Goal: Transaction & Acquisition: Purchase product/service

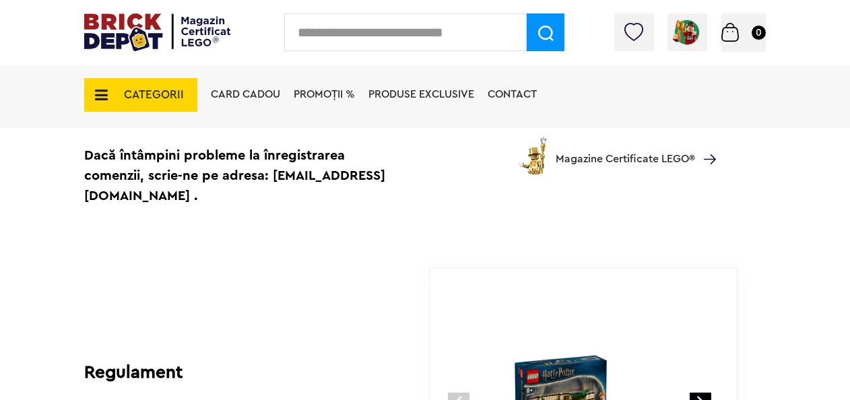
scroll to position [740, 0]
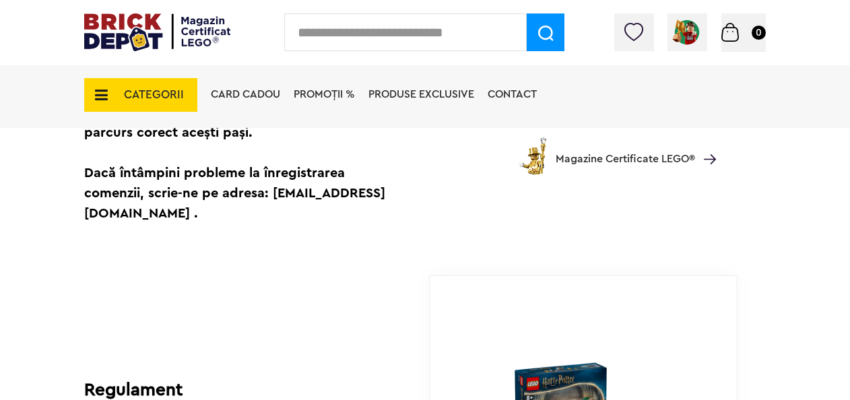
click at [99, 96] on icon at bounding box center [97, 95] width 21 height 15
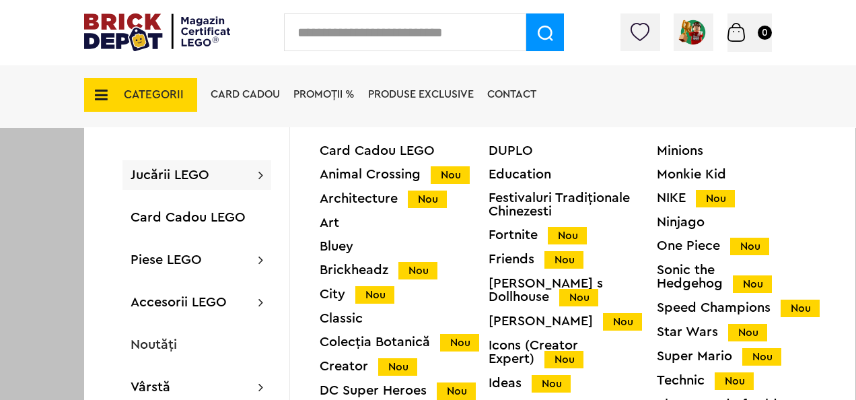
click at [526, 314] on div "Harry Potter Nou" at bounding box center [573, 321] width 169 height 14
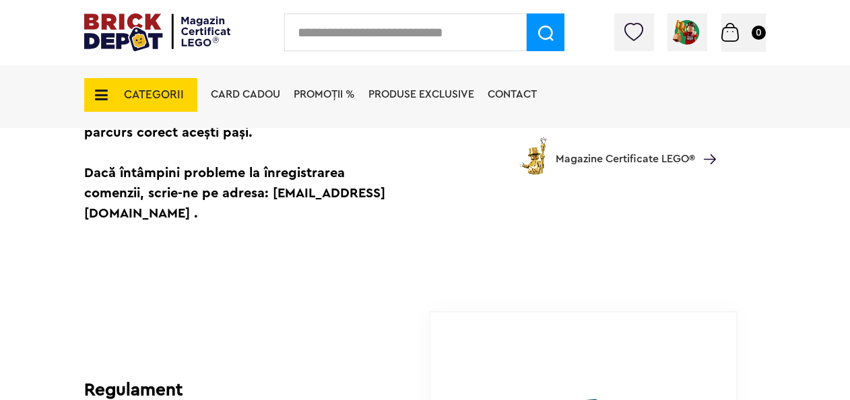
scroll to position [865, 0]
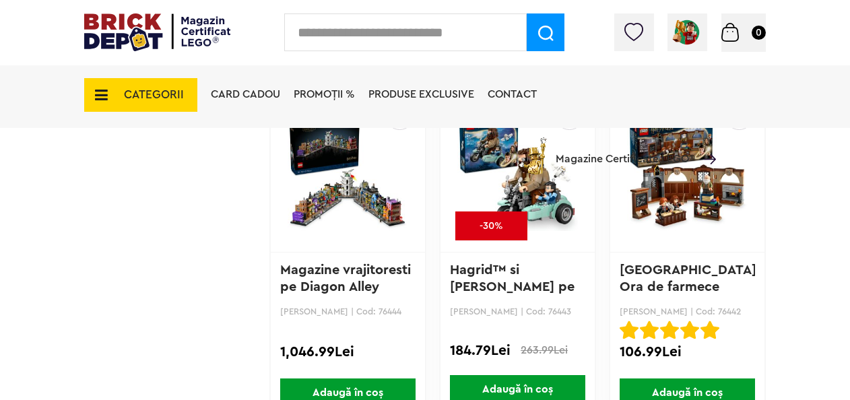
scroll to position [2087, 0]
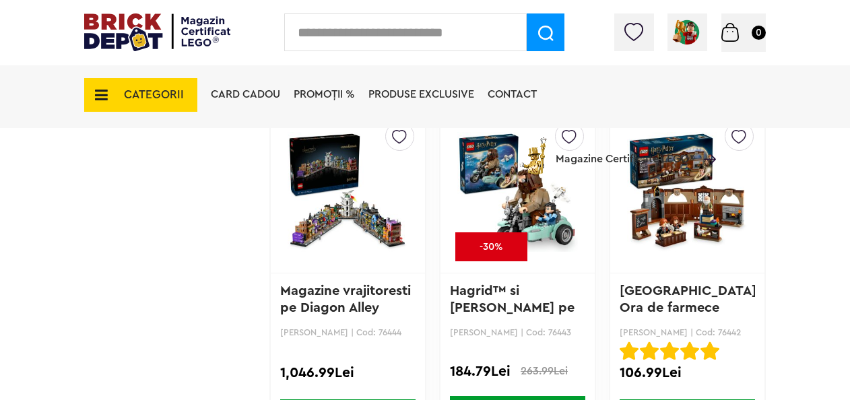
click at [679, 208] on img at bounding box center [687, 192] width 120 height 188
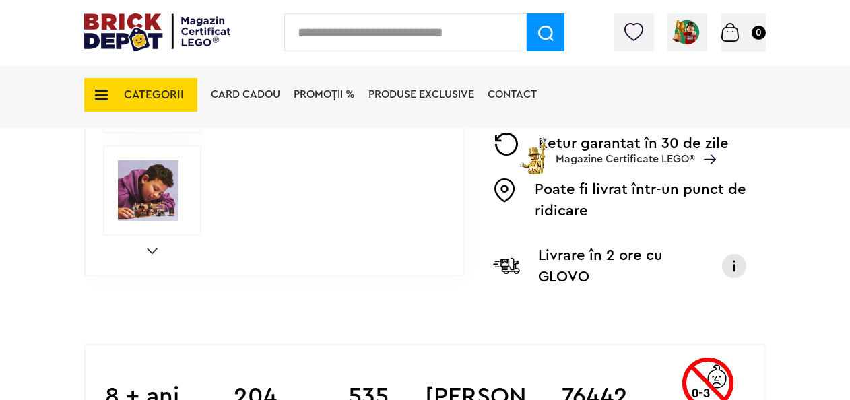
scroll to position [539, 0]
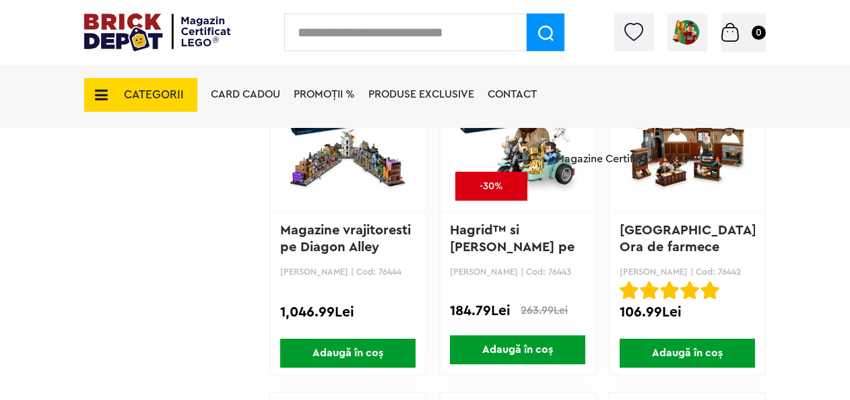
scroll to position [2221, 0]
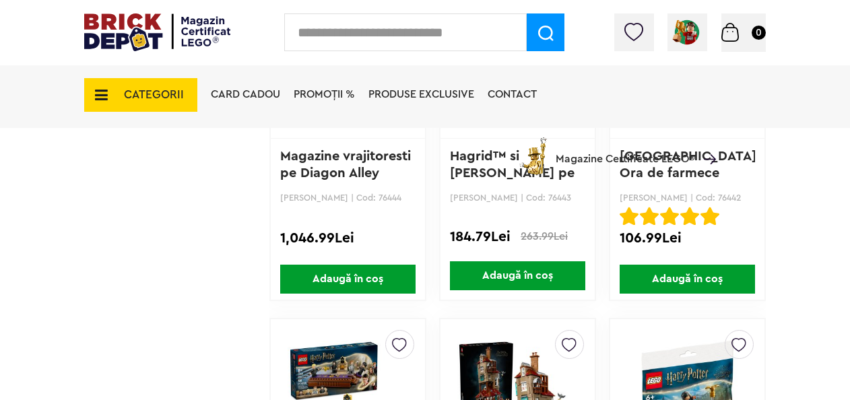
click at [528, 271] on span "Adaugă în coș" at bounding box center [517, 275] width 135 height 29
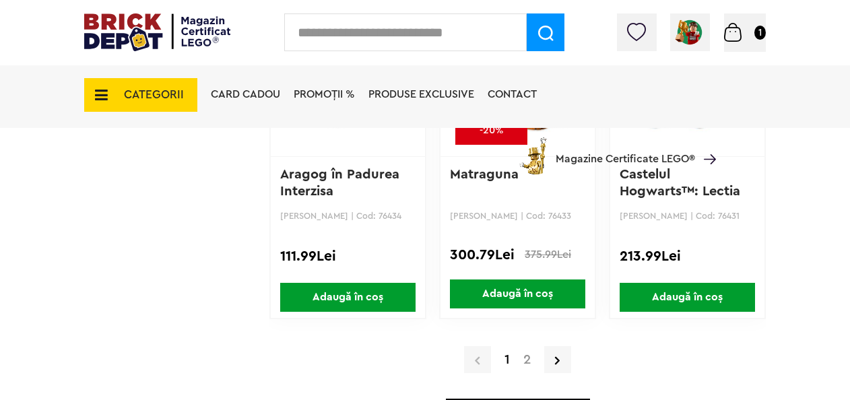
scroll to position [3298, 0]
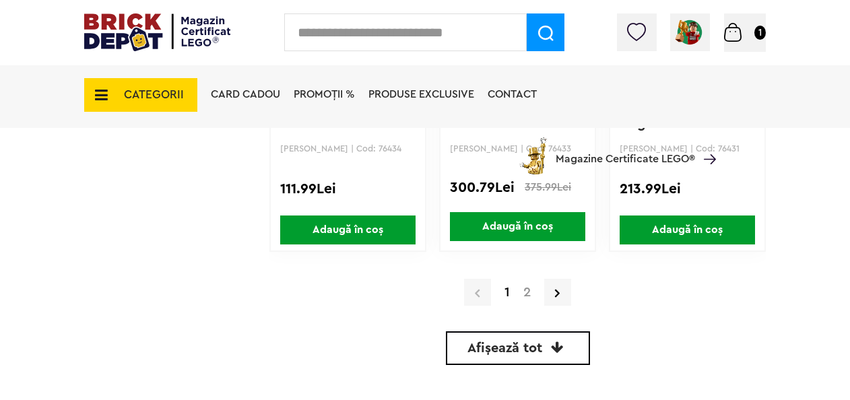
click at [529, 291] on link "2" at bounding box center [526, 291] width 21 height 13
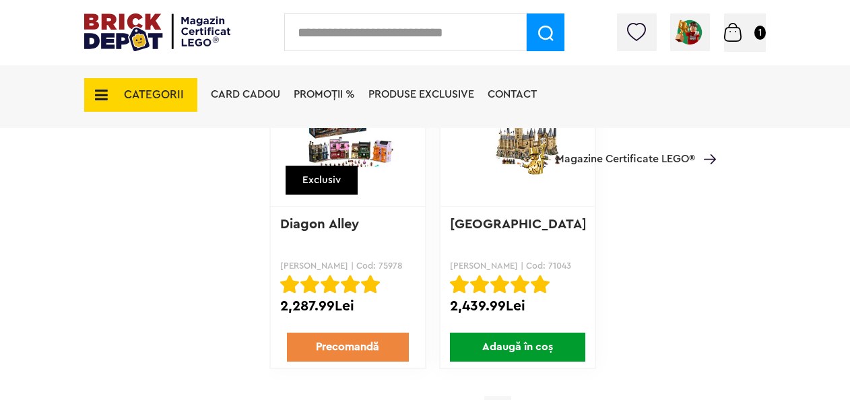
scroll to position [1885, 0]
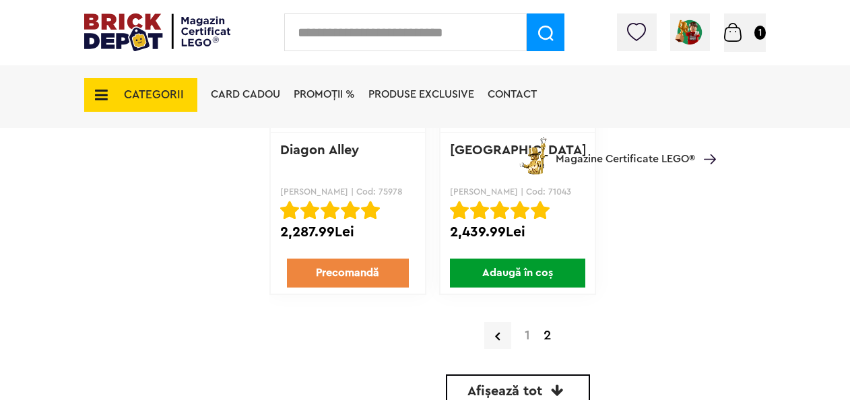
click at [526, 335] on link "1" at bounding box center [527, 335] width 19 height 13
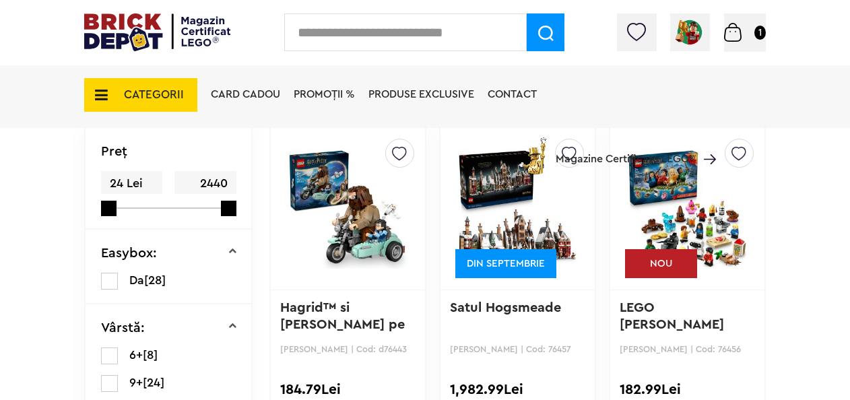
scroll to position [337, 0]
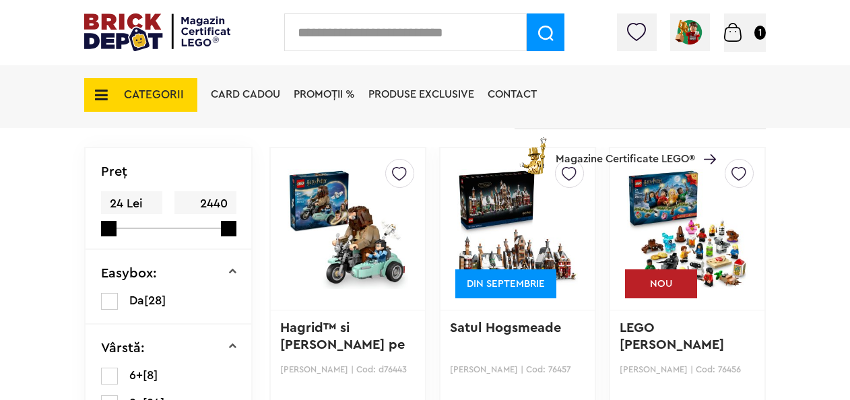
click at [699, 233] on img at bounding box center [687, 229] width 120 height 188
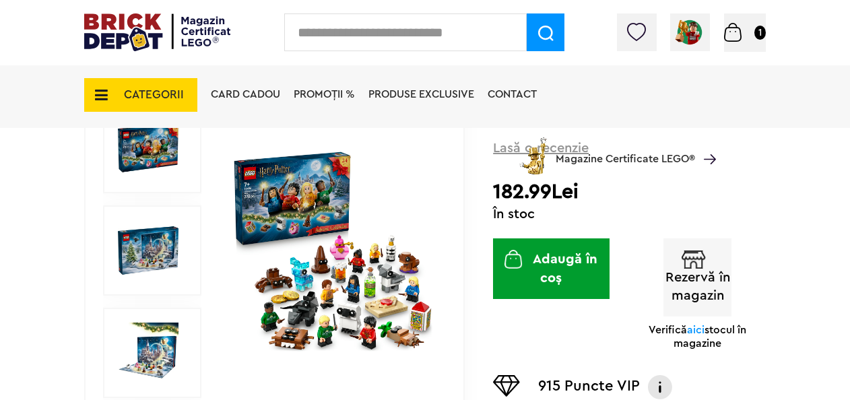
scroll to position [202, 0]
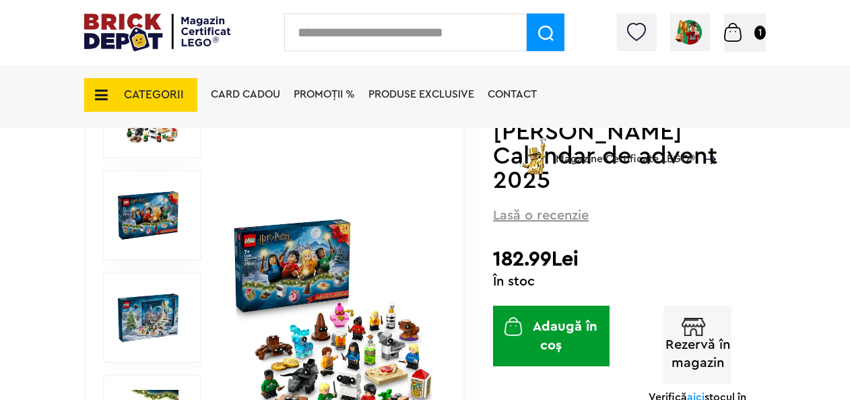
click at [139, 316] on img at bounding box center [148, 317] width 61 height 61
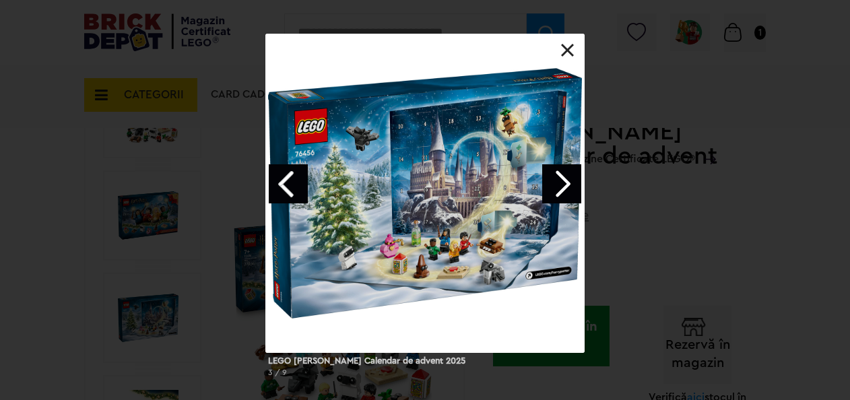
click at [564, 188] on link "Next image" at bounding box center [561, 183] width 39 height 39
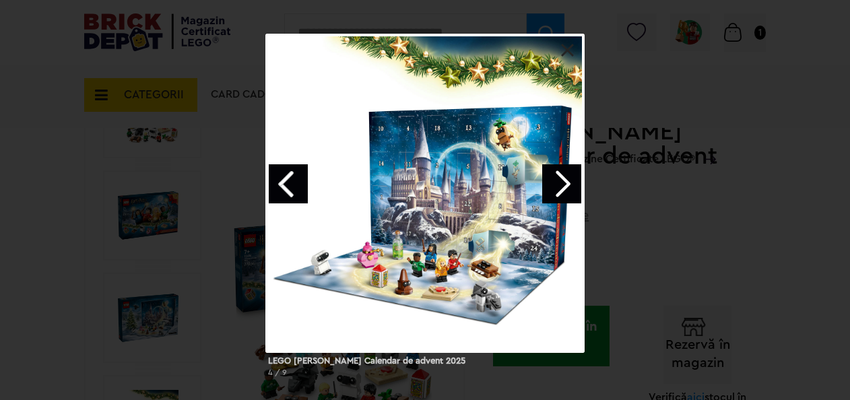
click at [563, 187] on link "Next image" at bounding box center [561, 183] width 39 height 39
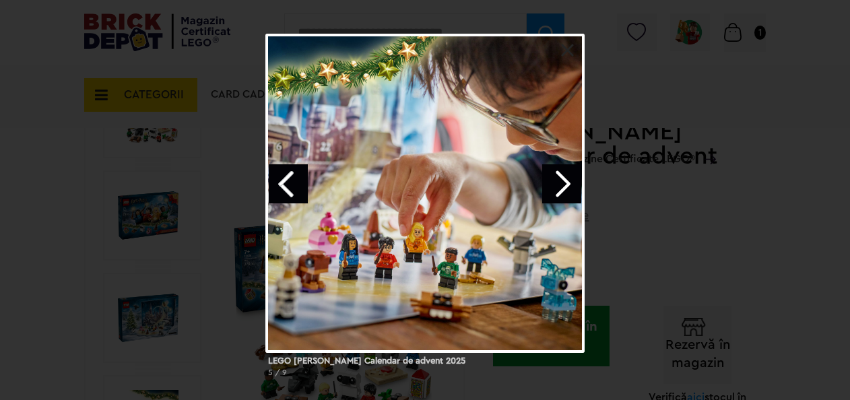
click at [563, 187] on link "Next image" at bounding box center [561, 183] width 39 height 39
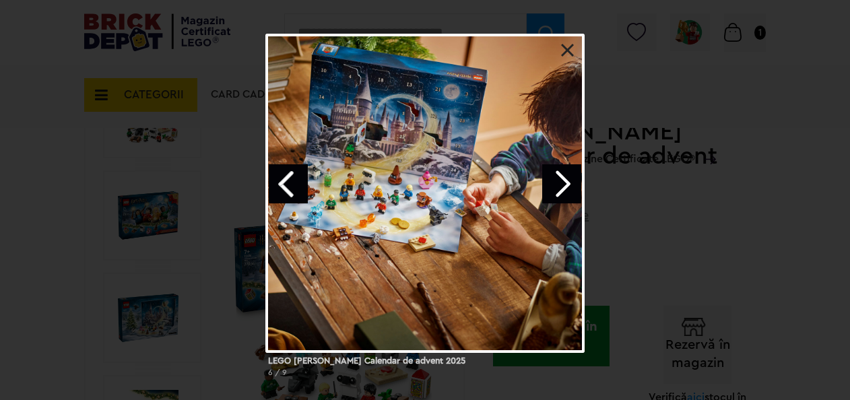
click at [563, 187] on link "Next image" at bounding box center [561, 183] width 39 height 39
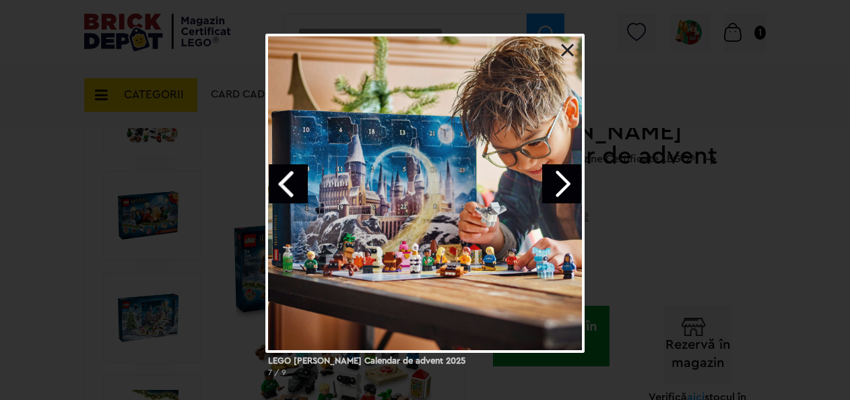
click at [563, 187] on link "Next image" at bounding box center [561, 183] width 39 height 39
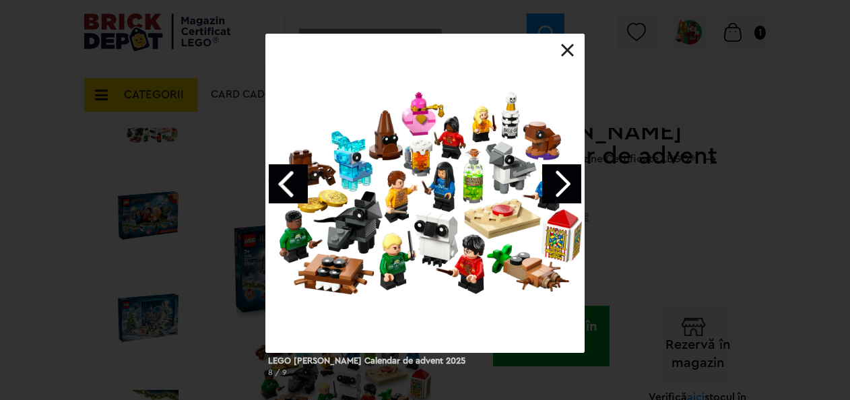
click at [562, 42] on div at bounding box center [424, 193] width 319 height 319
click at [565, 48] on link at bounding box center [567, 50] width 13 height 13
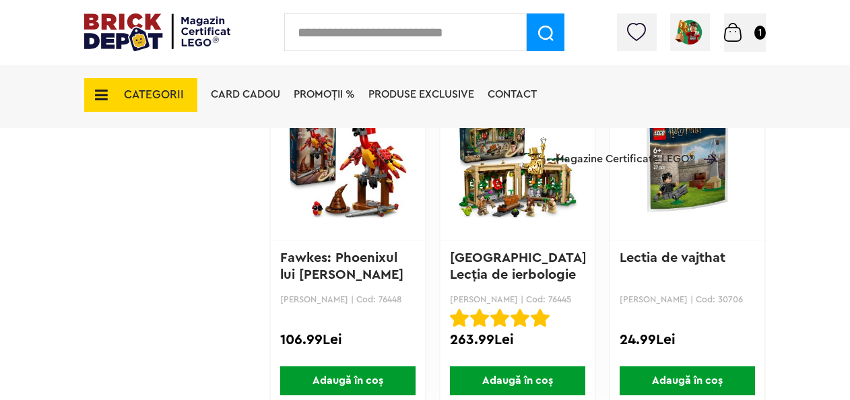
scroll to position [1414, 0]
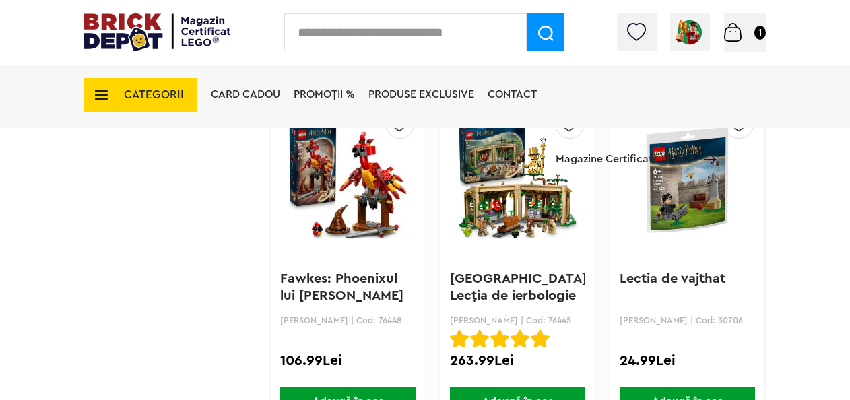
click at [520, 195] on img at bounding box center [517, 179] width 120 height 188
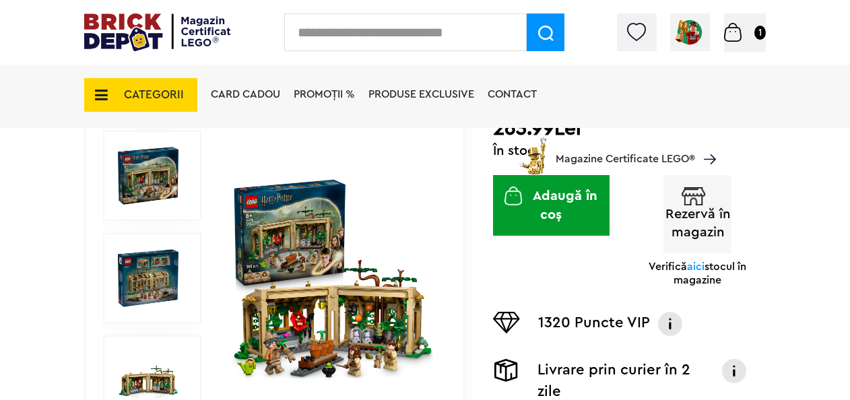
scroll to position [269, 0]
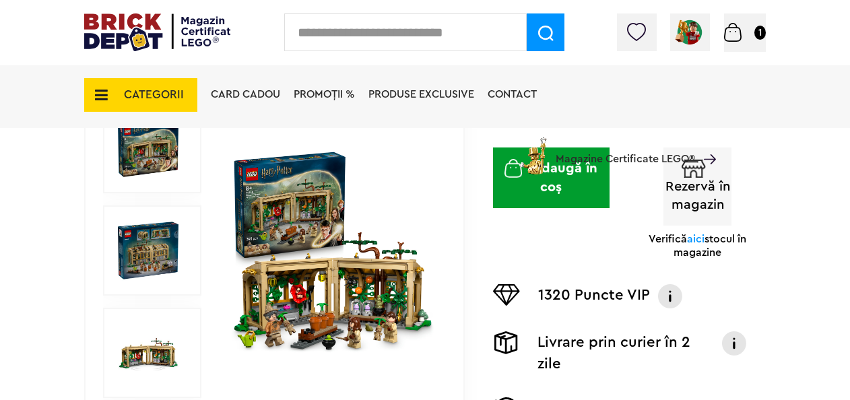
click at [146, 258] on img at bounding box center [148, 250] width 61 height 61
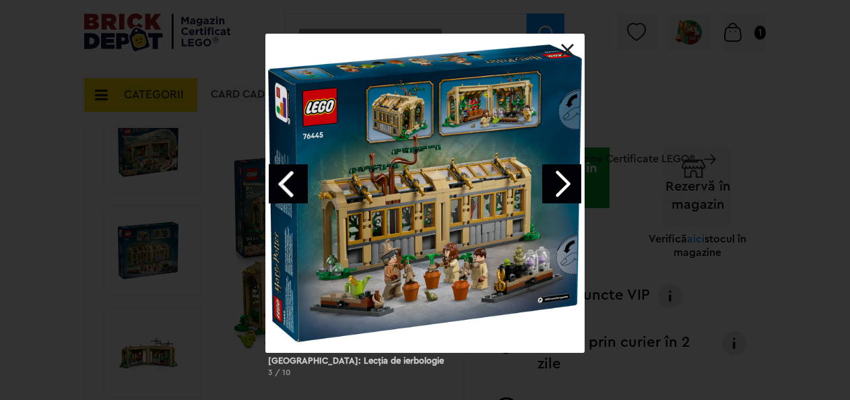
click at [558, 186] on link "Next image" at bounding box center [561, 183] width 39 height 39
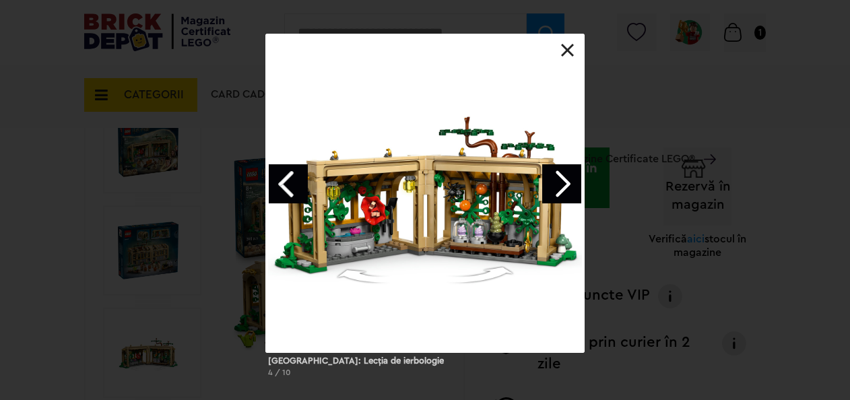
click at [558, 189] on link "Next image" at bounding box center [561, 183] width 39 height 39
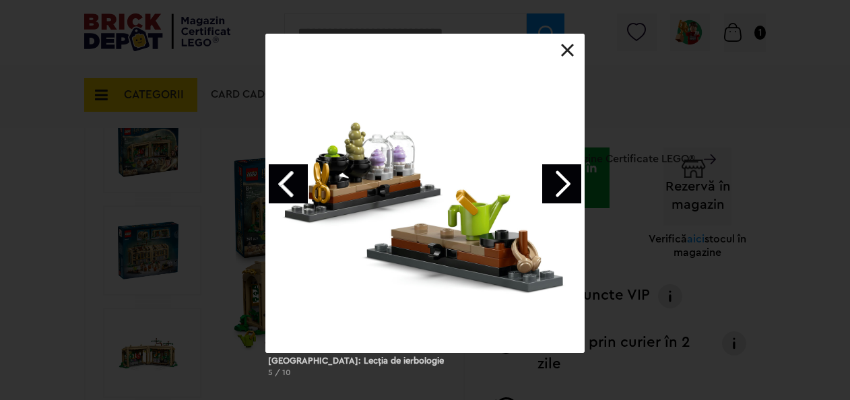
click at [558, 189] on link "Next image" at bounding box center [561, 183] width 39 height 39
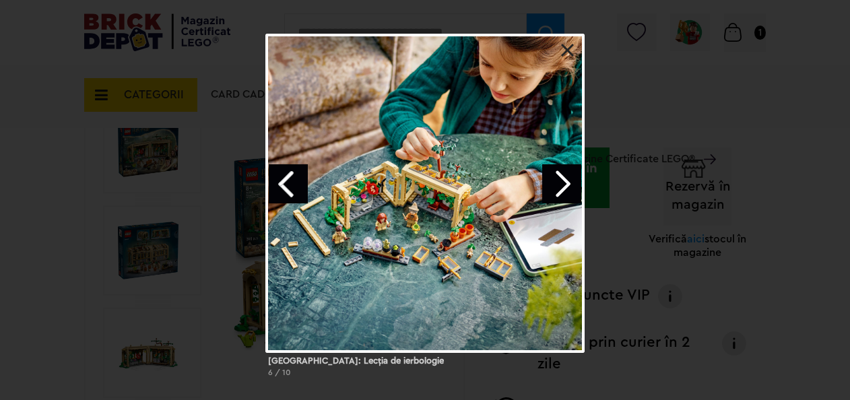
click at [558, 189] on link "Next image" at bounding box center [561, 183] width 39 height 39
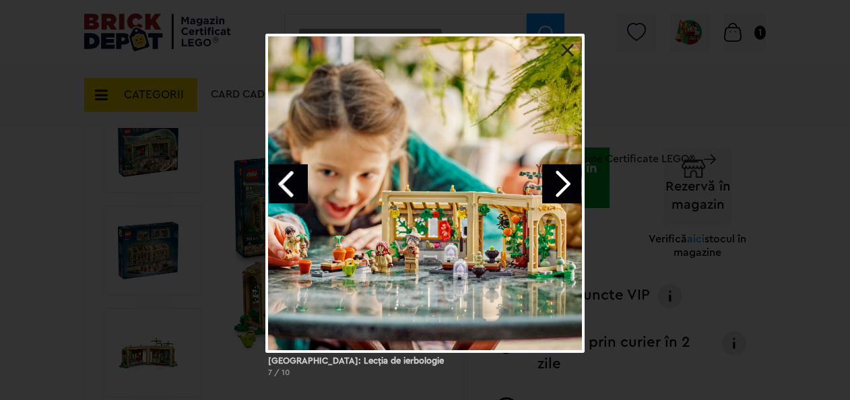
click at [558, 189] on link "Next image" at bounding box center [561, 183] width 39 height 39
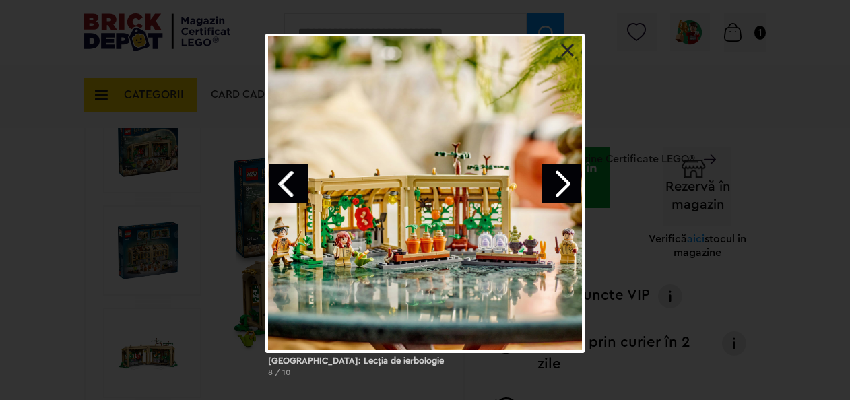
click at [564, 47] on link at bounding box center [567, 50] width 13 height 13
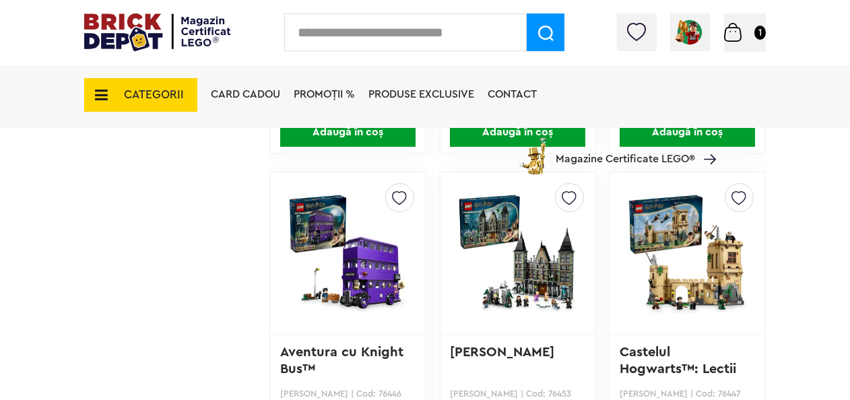
scroll to position [1750, 0]
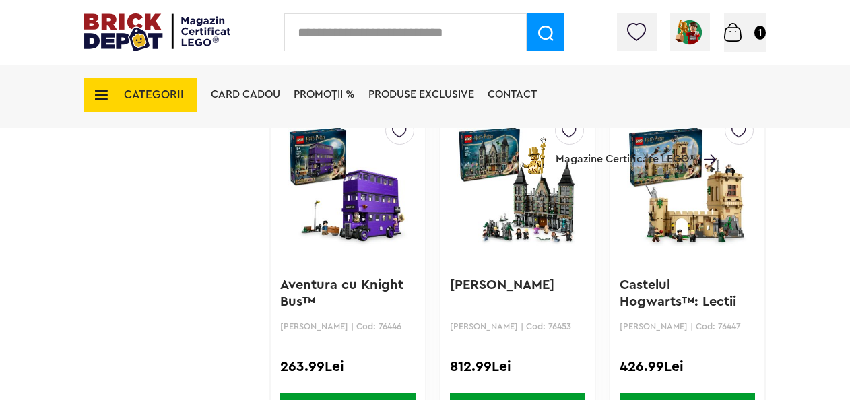
click at [352, 209] on img at bounding box center [347, 186] width 120 height 188
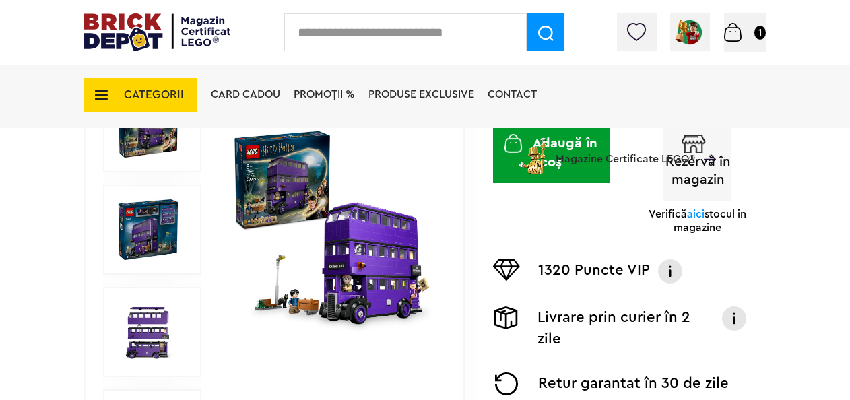
scroll to position [269, 0]
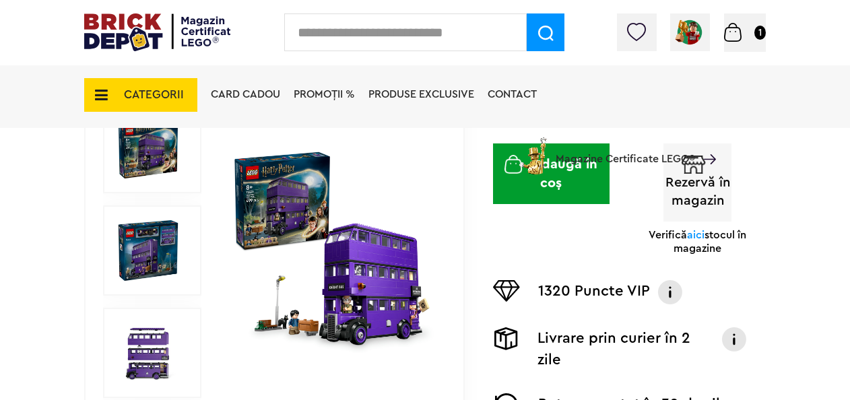
click at [382, 268] on img at bounding box center [332, 250] width 203 height 203
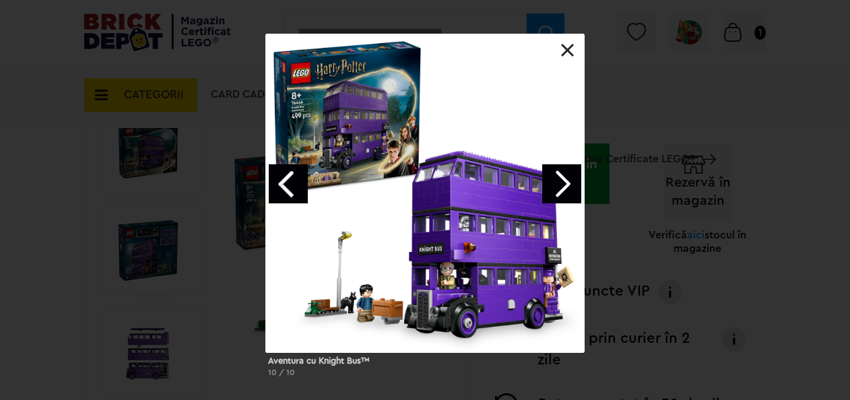
click at [556, 186] on link "Next image" at bounding box center [561, 183] width 39 height 39
click at [557, 186] on link "Next image" at bounding box center [561, 183] width 39 height 39
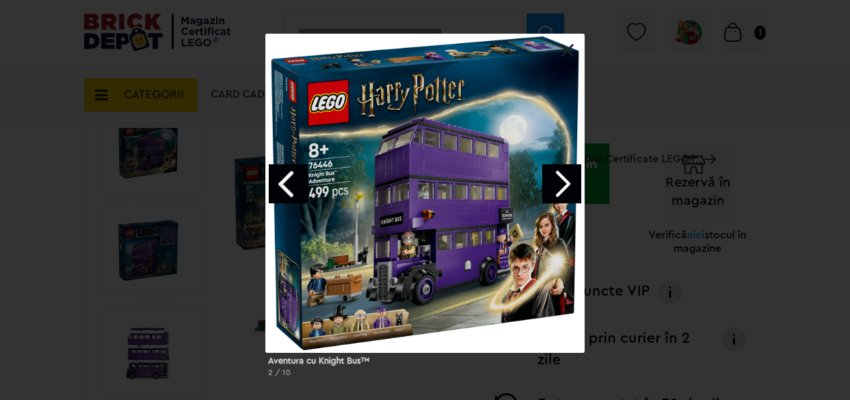
click at [557, 186] on link "Next image" at bounding box center [561, 183] width 39 height 39
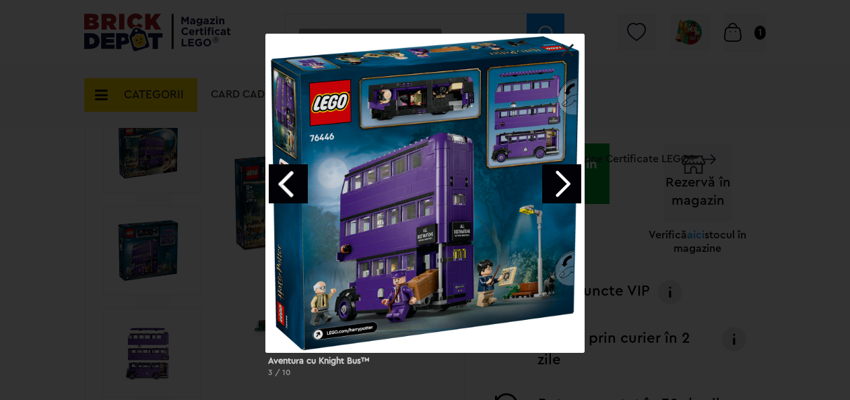
click at [557, 186] on link "Next image" at bounding box center [561, 183] width 39 height 39
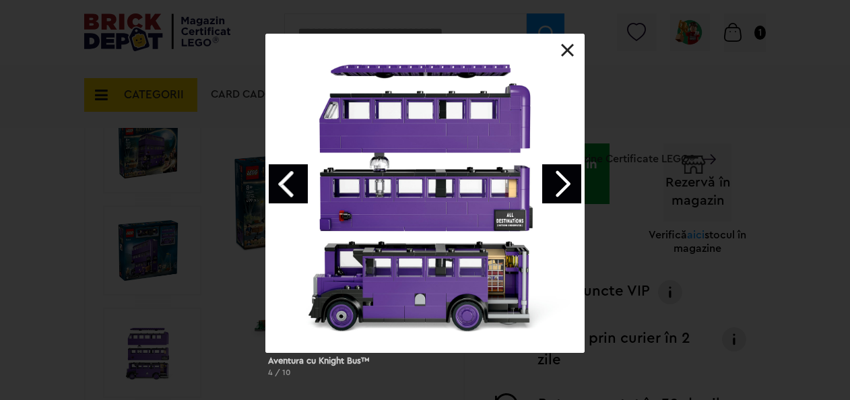
click at [557, 186] on link "Next image" at bounding box center [561, 183] width 39 height 39
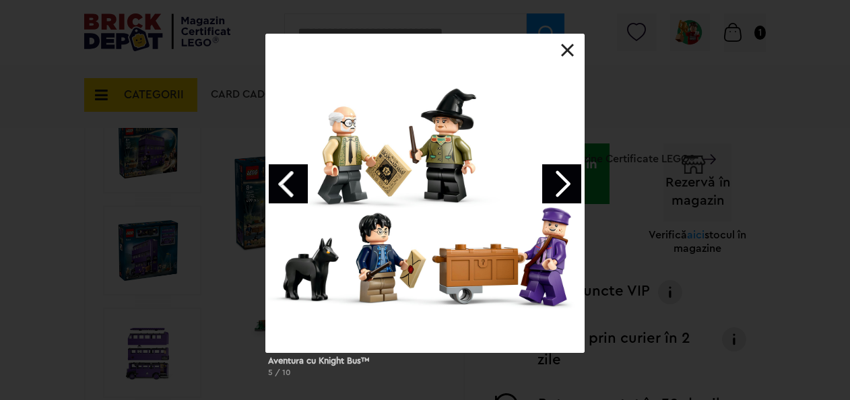
click at [557, 186] on link "Next image" at bounding box center [561, 183] width 39 height 39
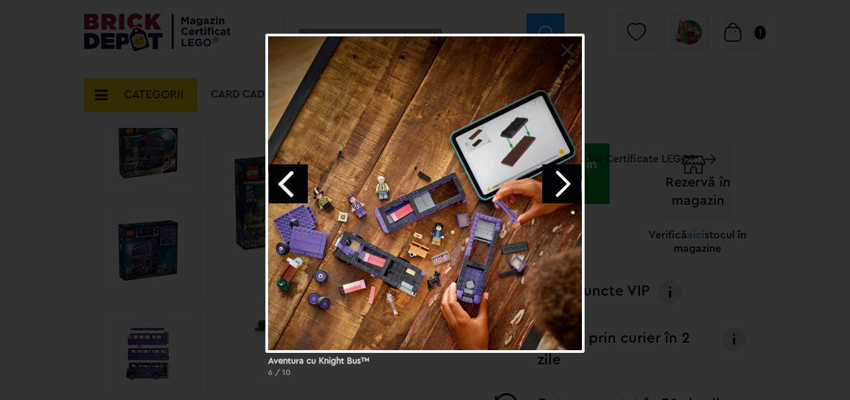
click at [557, 186] on link "Next image" at bounding box center [561, 183] width 39 height 39
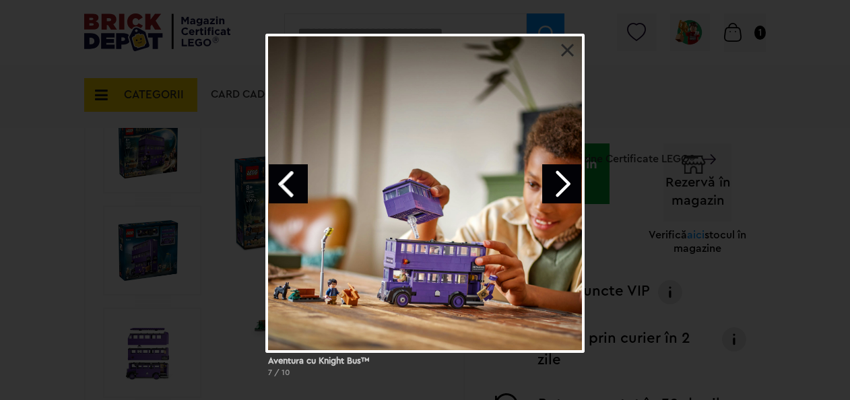
click at [557, 186] on link "Next image" at bounding box center [561, 183] width 39 height 39
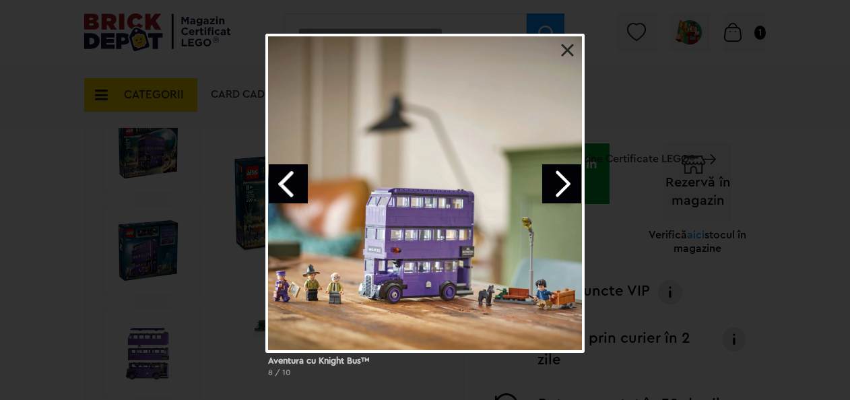
click at [557, 186] on link "Next image" at bounding box center [561, 183] width 39 height 39
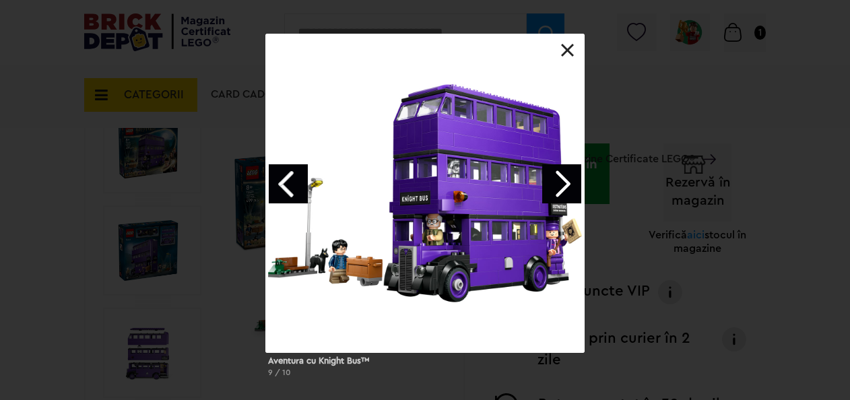
click at [565, 44] on link at bounding box center [567, 50] width 13 height 13
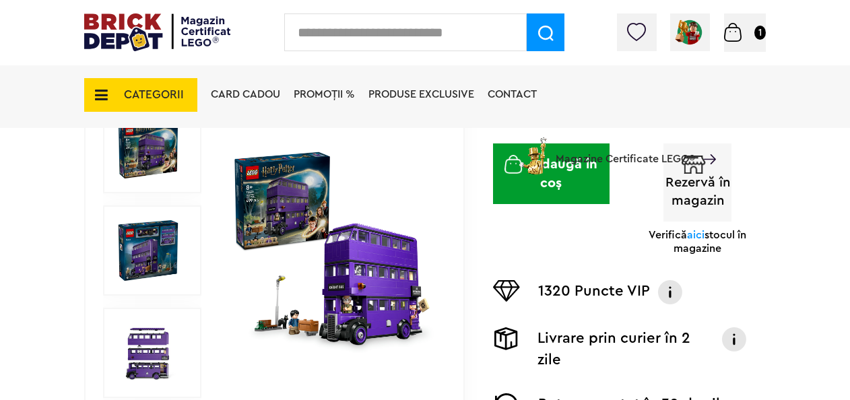
click at [572, 176] on button "Adaugă în coș" at bounding box center [551, 173] width 116 height 61
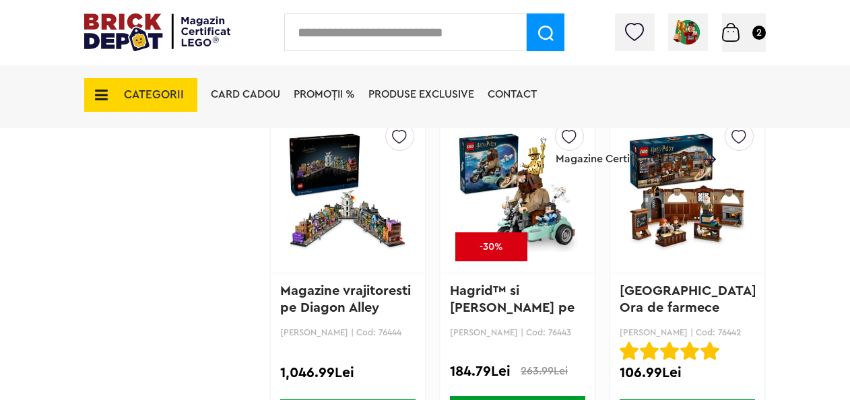
scroll to position [2154, 0]
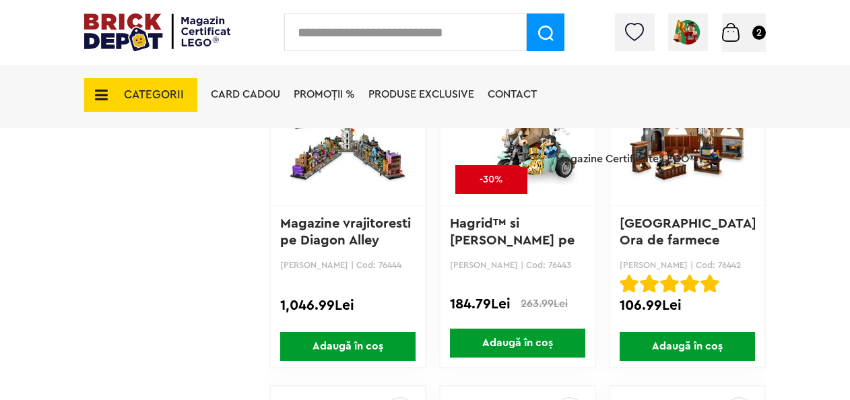
click at [697, 348] on span "Adaugă în coș" at bounding box center [686, 346] width 135 height 29
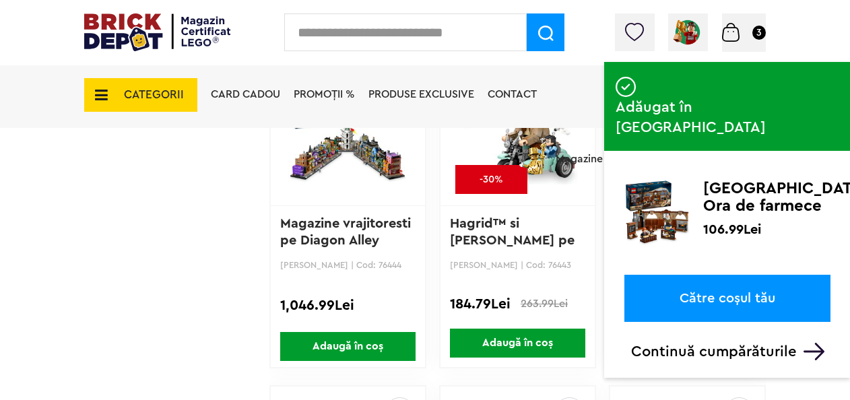
click at [744, 278] on link "Către coșul tău" at bounding box center [727, 298] width 206 height 47
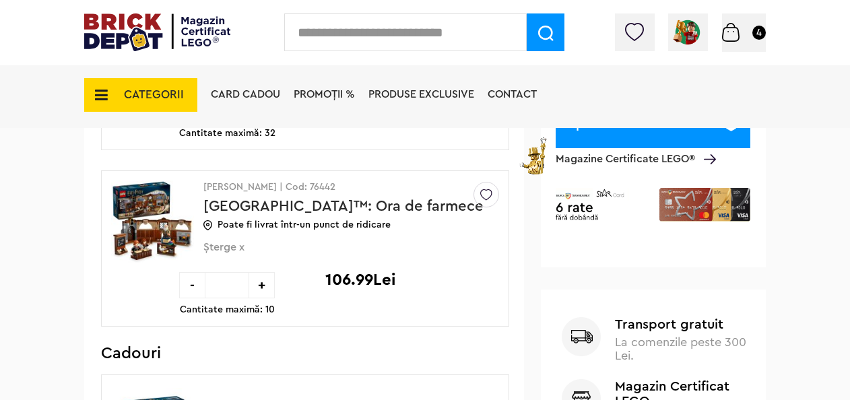
scroll to position [471, 0]
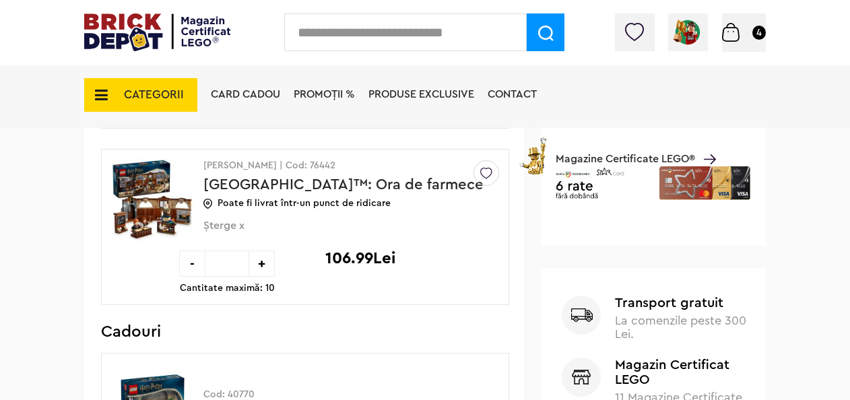
click at [186, 263] on div "-" at bounding box center [192, 263] width 26 height 26
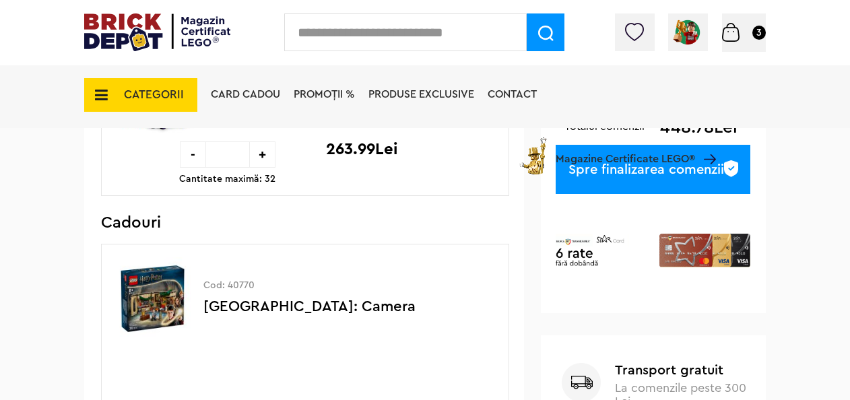
scroll to position [269, 0]
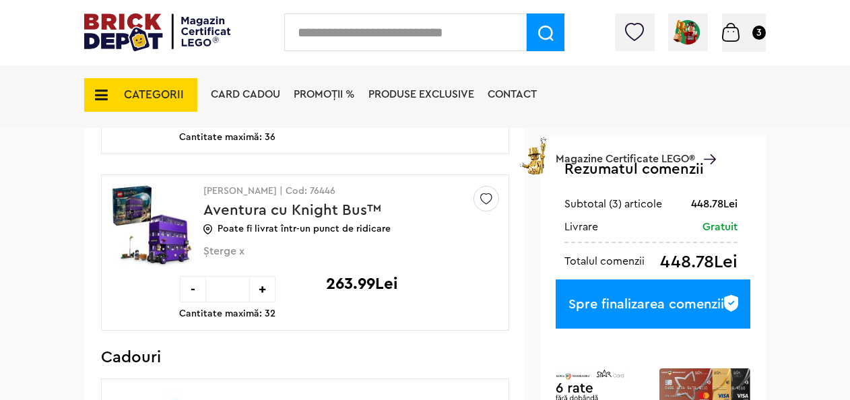
click at [654, 299] on div "Spre finalizarea comenzii" at bounding box center [652, 303] width 195 height 49
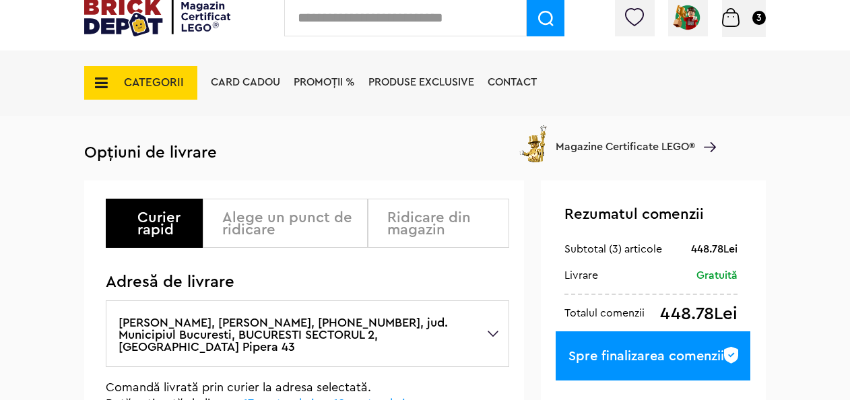
scroll to position [135, 0]
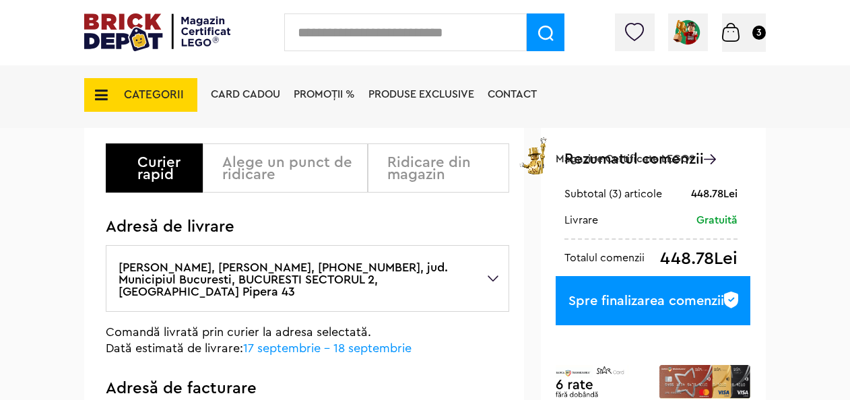
click at [492, 275] on label "[PERSON_NAME], [PERSON_NAME], [PHONE_NUMBER], jud. Municipiul Bucuresti, BUCURE…" at bounding box center [307, 278] width 403 height 67
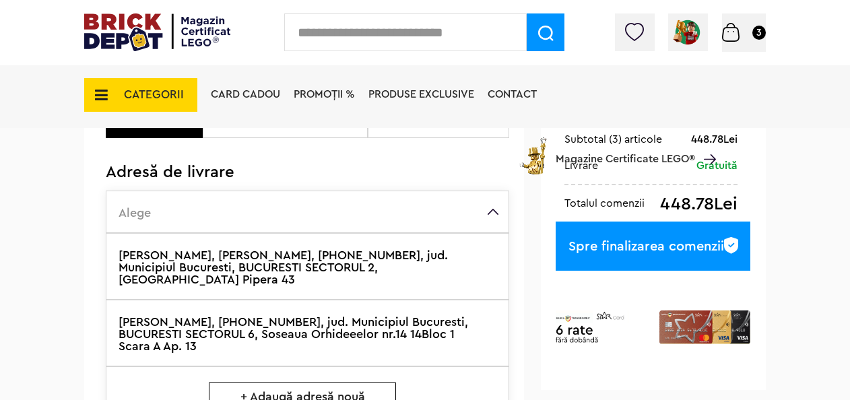
scroll to position [202, 0]
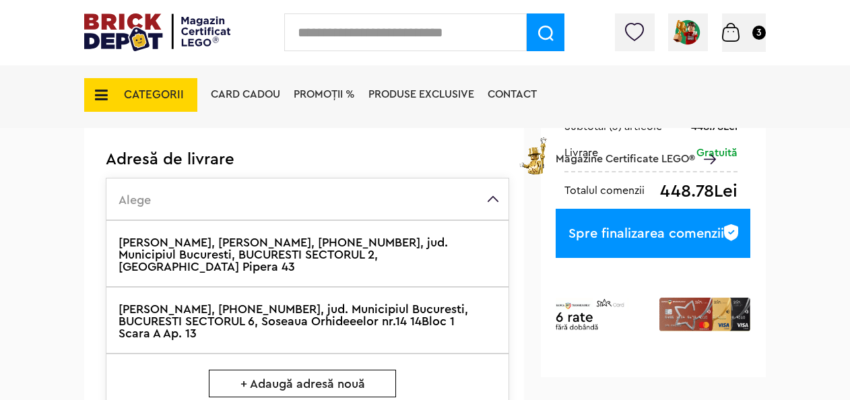
click at [381, 308] on label "[PERSON_NAME], [PHONE_NUMBER], jud. Municipiul Bucuresti, BUCURESTI SECTORUL 6,…" at bounding box center [307, 320] width 403 height 67
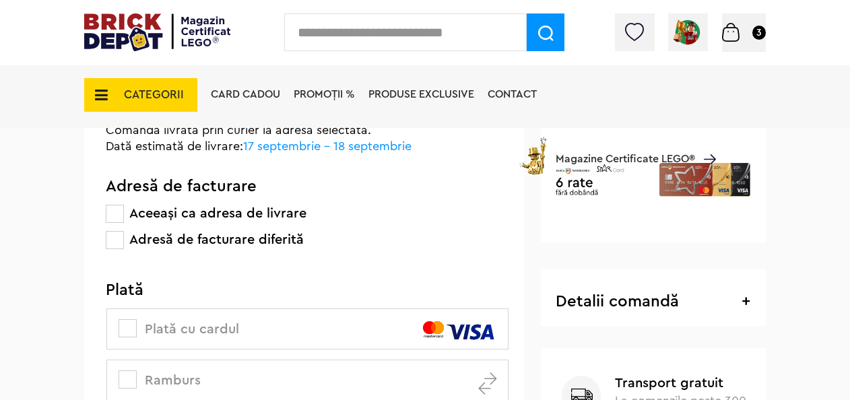
scroll to position [404, 0]
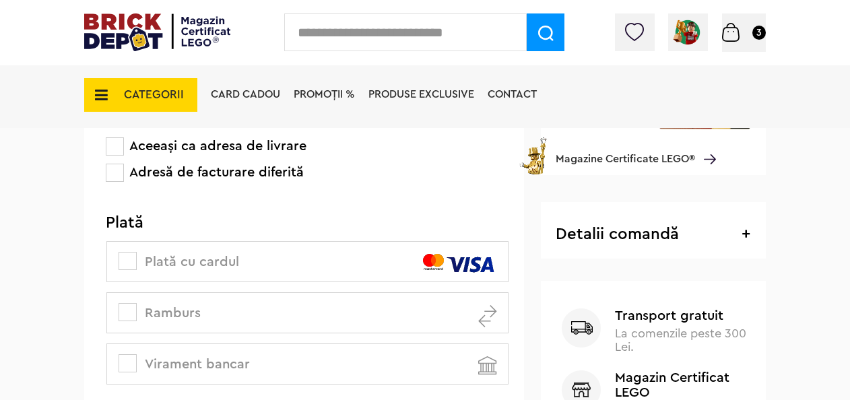
click at [137, 308] on span "Ramburs" at bounding box center [160, 312] width 79 height 13
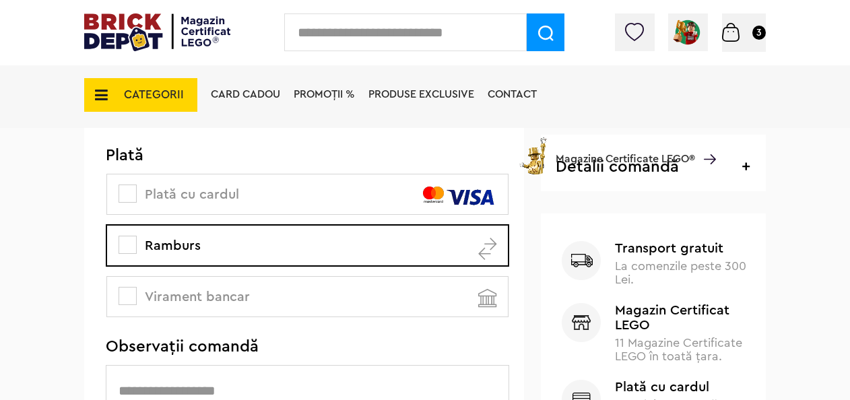
scroll to position [337, 0]
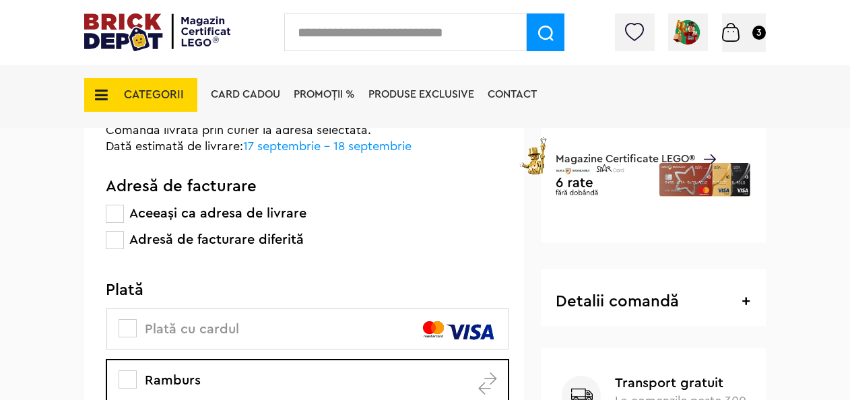
click at [745, 303] on span "+" at bounding box center [745, 301] width 9 height 16
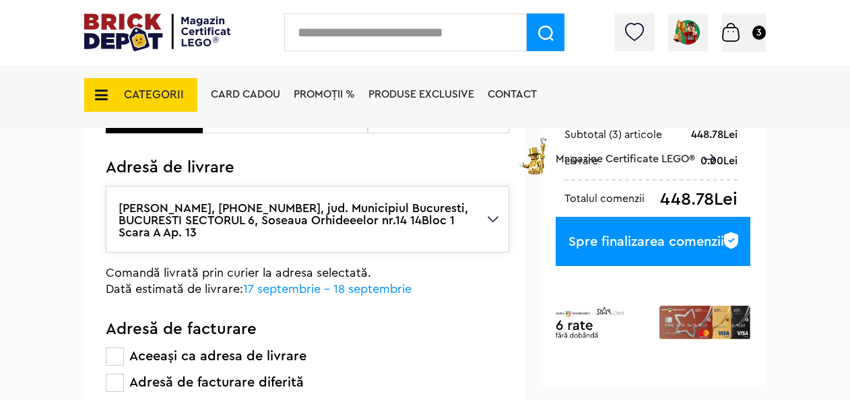
scroll to position [135, 0]
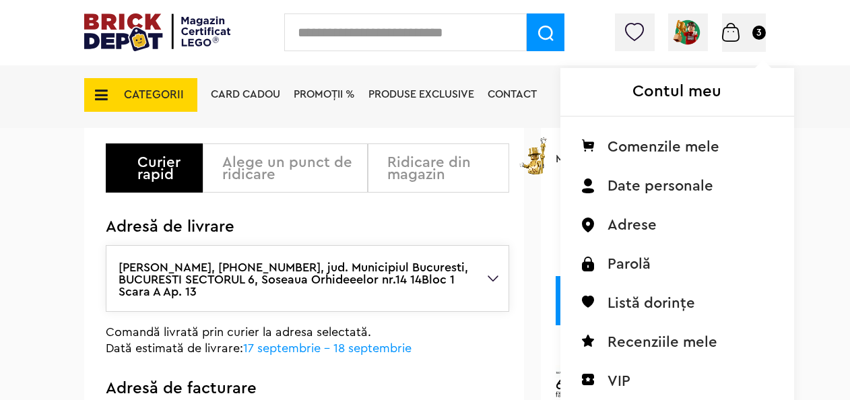
click at [679, 38] on img at bounding box center [687, 33] width 30 height 30
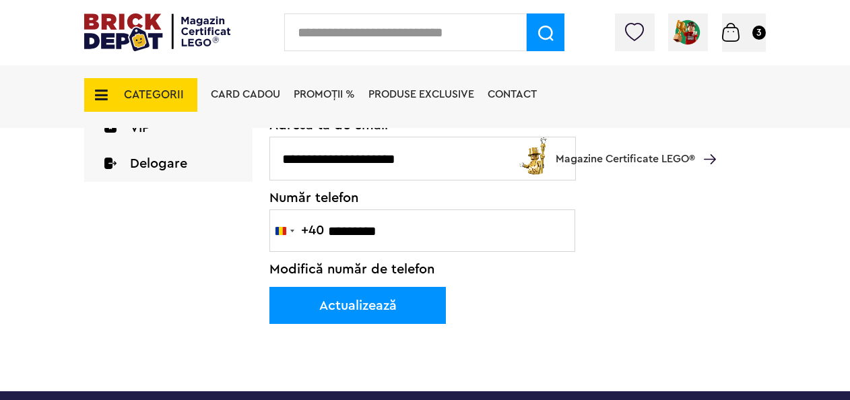
scroll to position [202, 0]
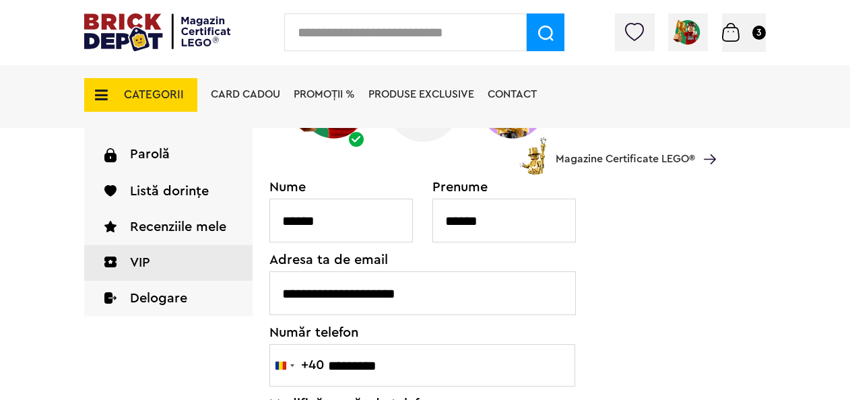
click at [150, 257] on link "VIP" at bounding box center [168, 263] width 168 height 36
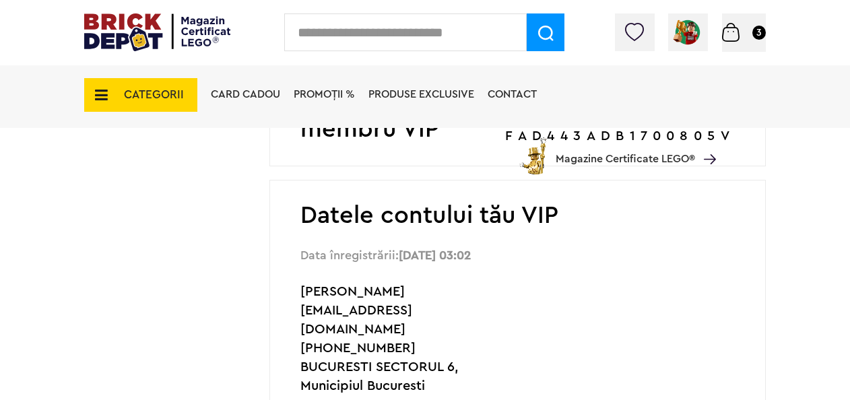
scroll to position [404, 0]
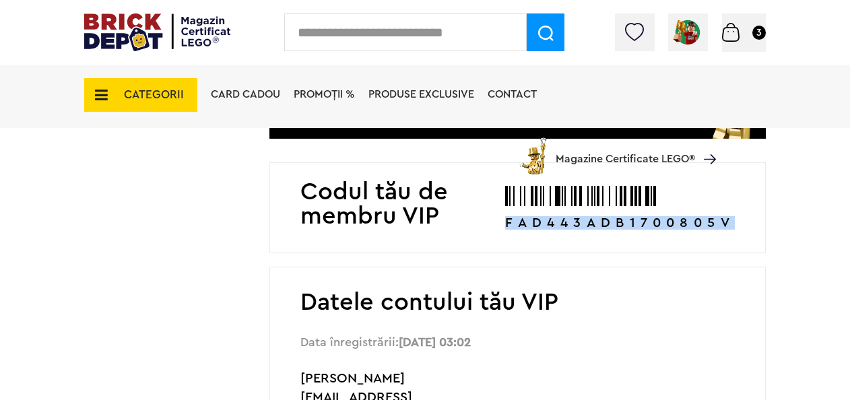
drag, startPoint x: 468, startPoint y: 224, endPoint x: 707, endPoint y: 227, distance: 239.0
click at [707, 227] on p "FAD443ADB1700805V" at bounding box center [620, 222] width 230 height 13
copy p "FAD443ADB1700805V"
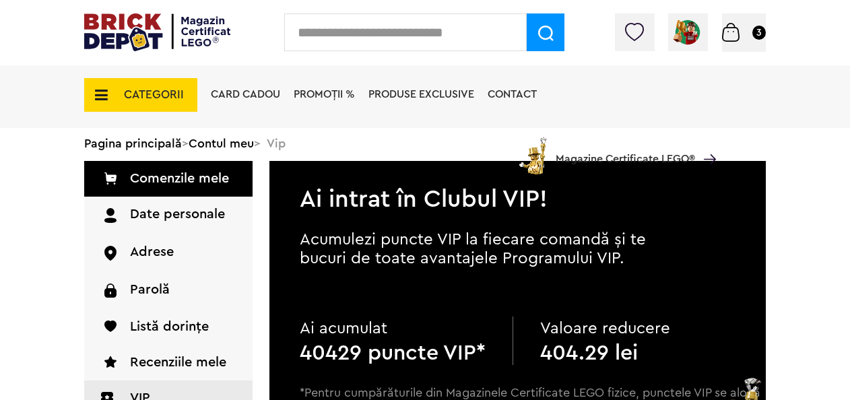
scroll to position [67, 0]
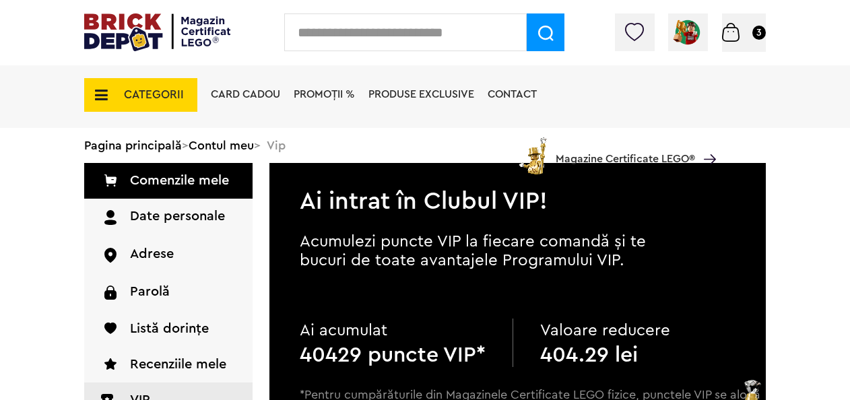
click at [743, 32] on span "Coș 3" at bounding box center [744, 31] width 44 height 13
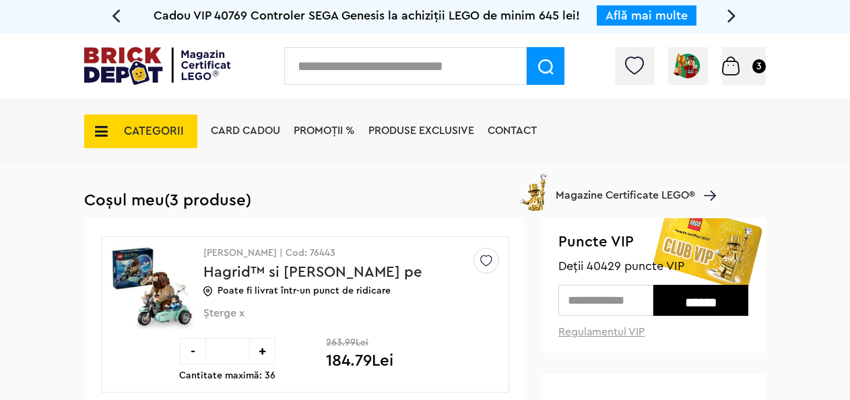
click at [691, 302] on input "******" at bounding box center [700, 300] width 95 height 31
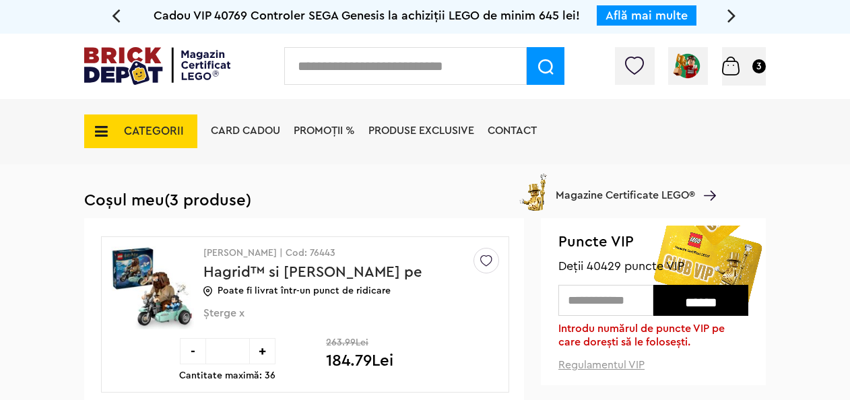
click at [604, 300] on input "text" at bounding box center [605, 300] width 95 height 31
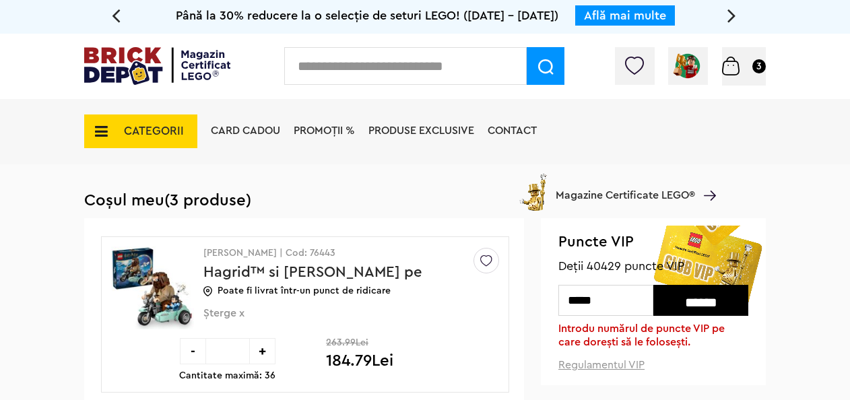
type input "*****"
click at [691, 303] on input "******" at bounding box center [700, 300] width 95 height 31
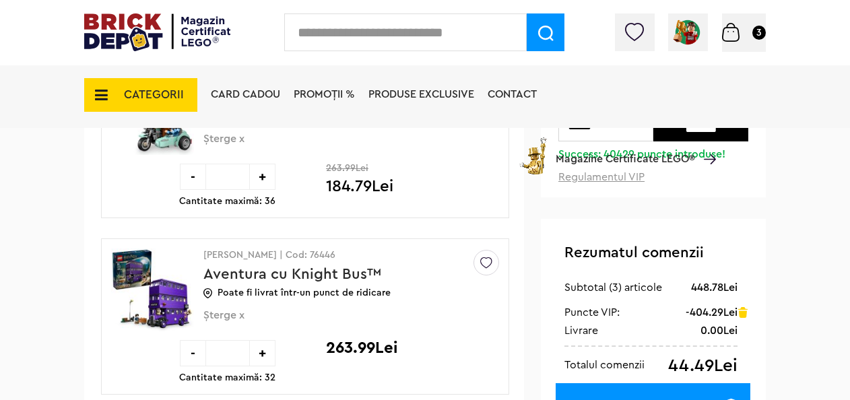
scroll to position [135, 0]
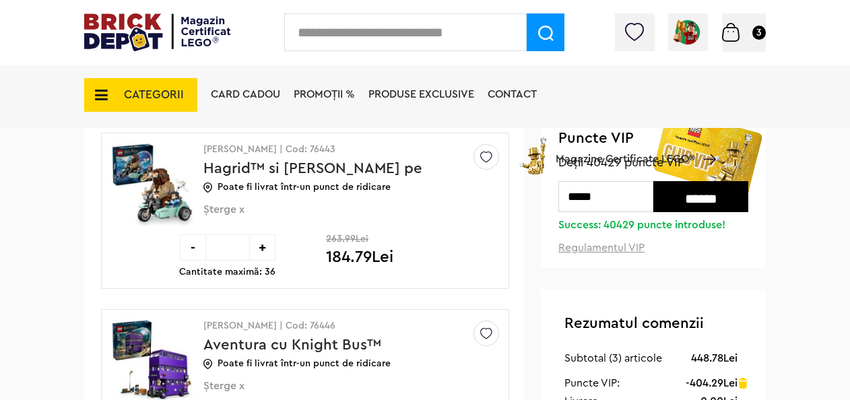
click at [159, 195] on img at bounding box center [152, 183] width 83 height 101
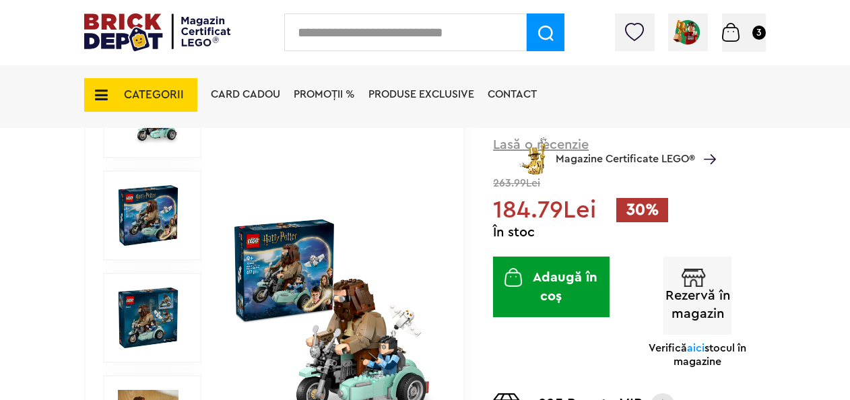
scroll to position [337, 0]
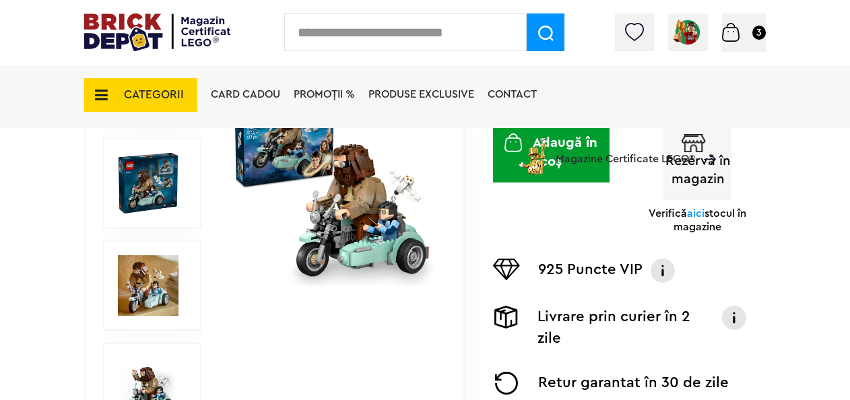
click at [149, 289] on img at bounding box center [148, 285] width 61 height 61
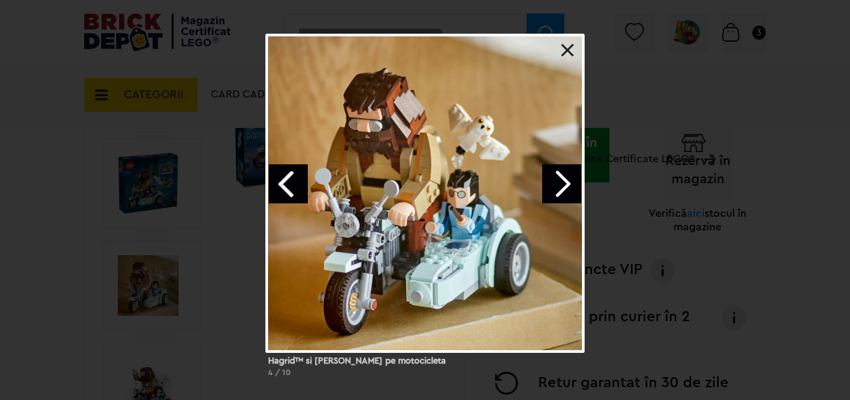
click at [563, 182] on link "Next image" at bounding box center [561, 183] width 39 height 39
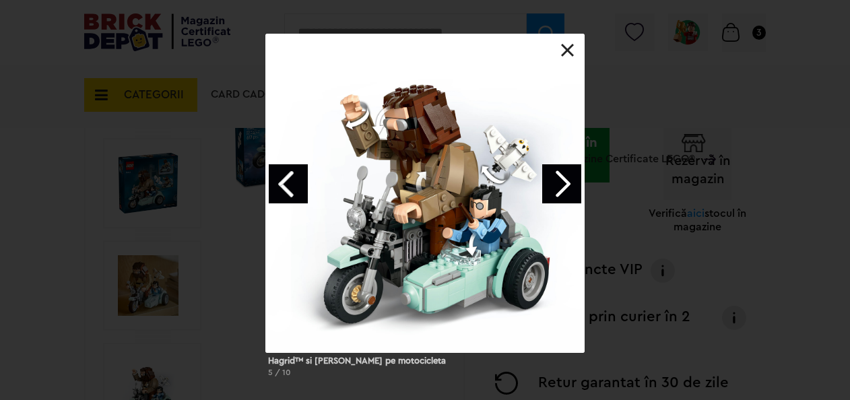
click at [563, 184] on link "Next image" at bounding box center [561, 183] width 39 height 39
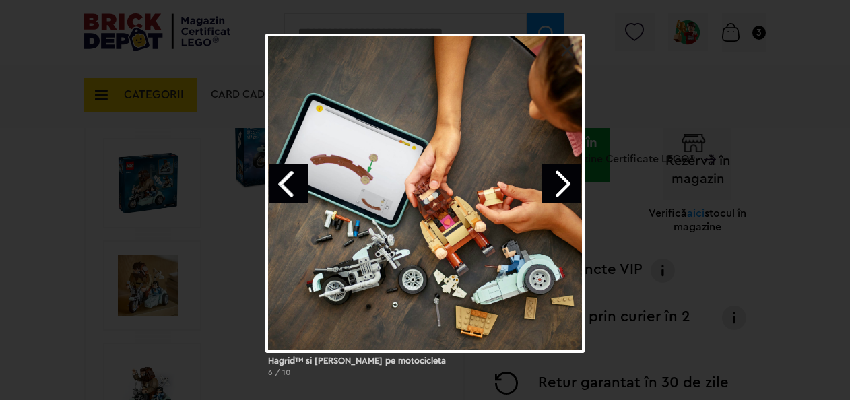
click at [563, 184] on link "Next image" at bounding box center [561, 183] width 39 height 39
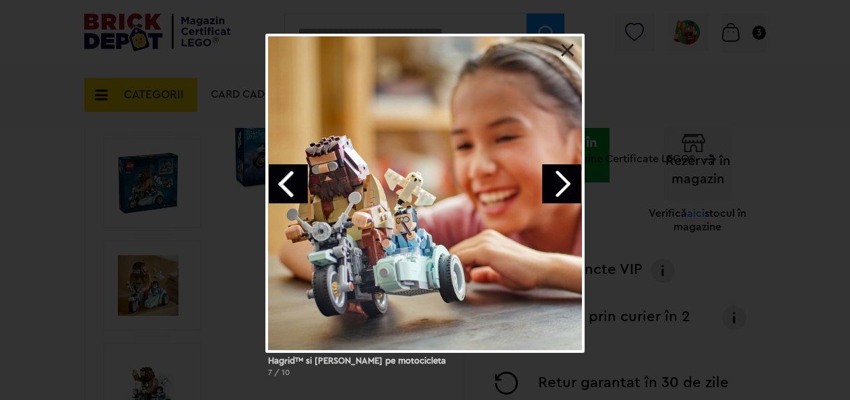
click at [563, 184] on link "Next image" at bounding box center [561, 183] width 39 height 39
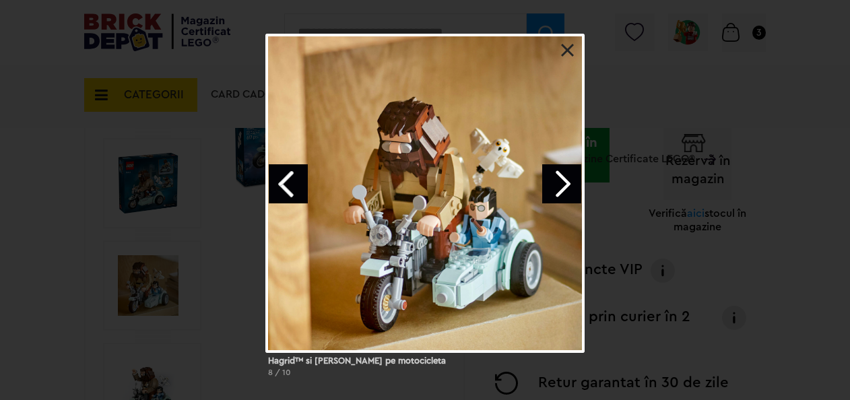
click at [563, 184] on link "Next image" at bounding box center [561, 183] width 39 height 39
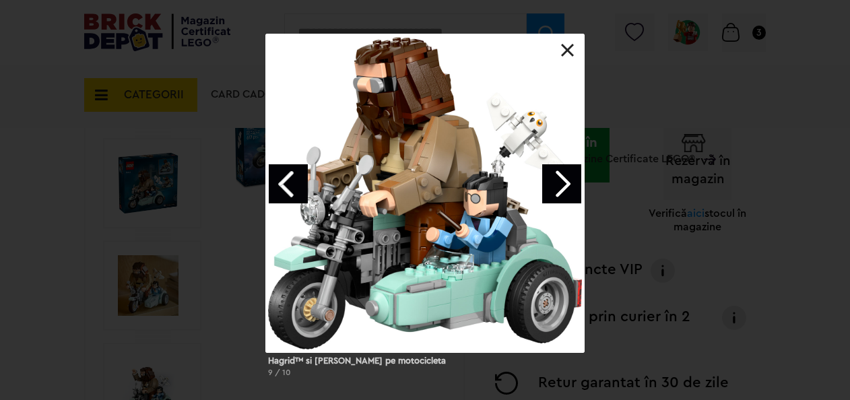
click at [563, 184] on link "Next image" at bounding box center [561, 183] width 39 height 39
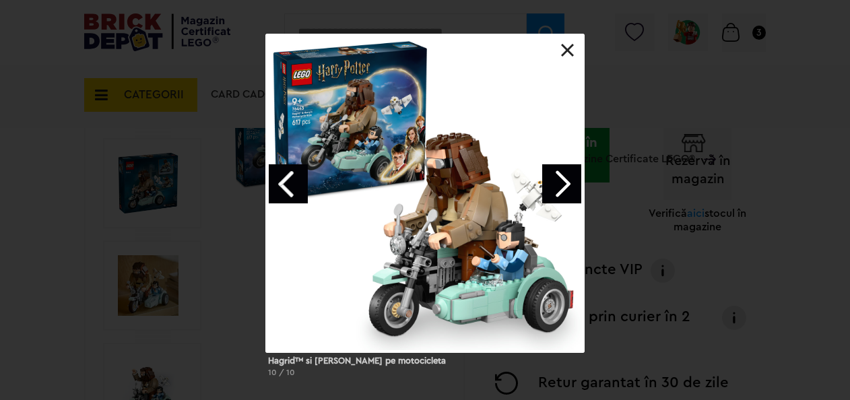
click at [563, 184] on link "Next image" at bounding box center [561, 183] width 39 height 39
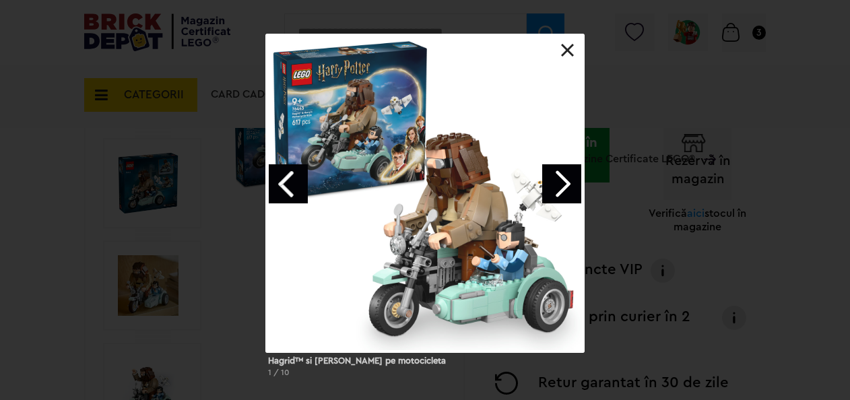
click at [563, 184] on link "Next image" at bounding box center [561, 183] width 39 height 39
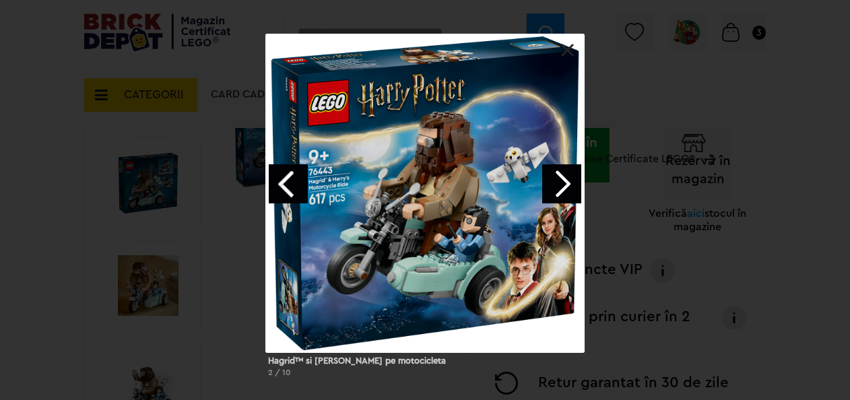
click at [567, 47] on link at bounding box center [567, 50] width 13 height 13
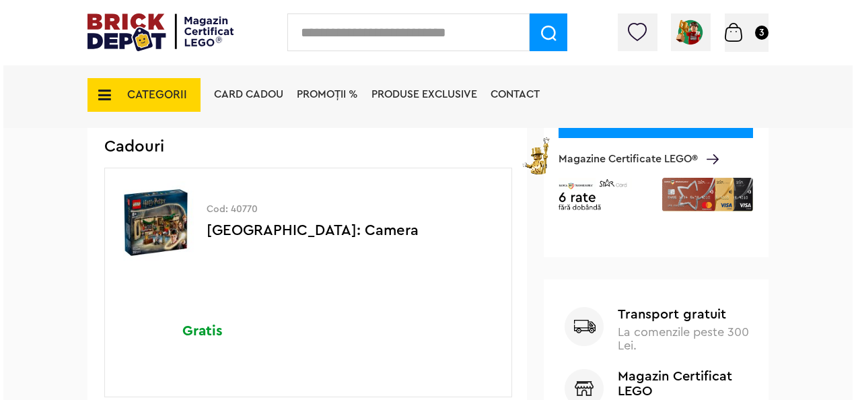
scroll to position [539, 0]
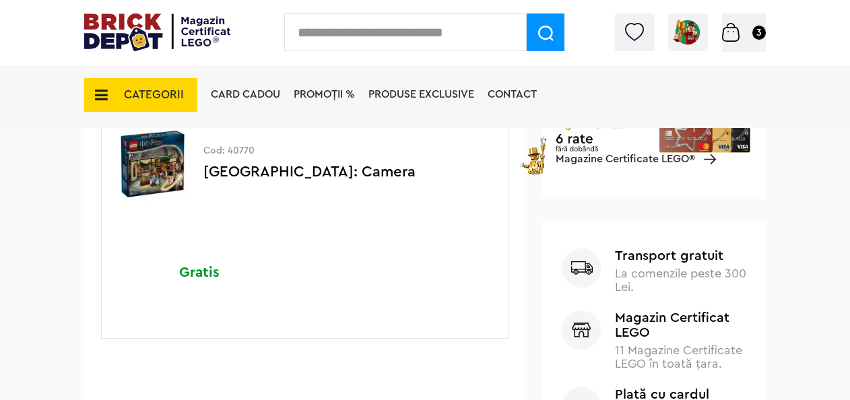
click at [149, 164] on div "CATEGORII Jucării LEGO Card Cadou LEGO Animal Crossing Nou Architecture Nou Art…" at bounding box center [424, 119] width 681 height 112
click at [164, 167] on div "CATEGORII Jucării LEGO Card Cadou LEGO Animal Crossing Nou Architecture Nou Art…" at bounding box center [424, 119] width 681 height 112
click at [338, 31] on input "text" at bounding box center [405, 32] width 242 height 38
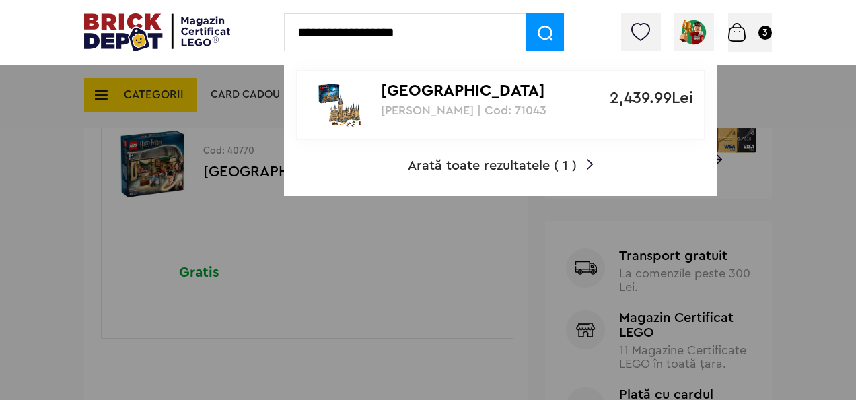
type input "**********"
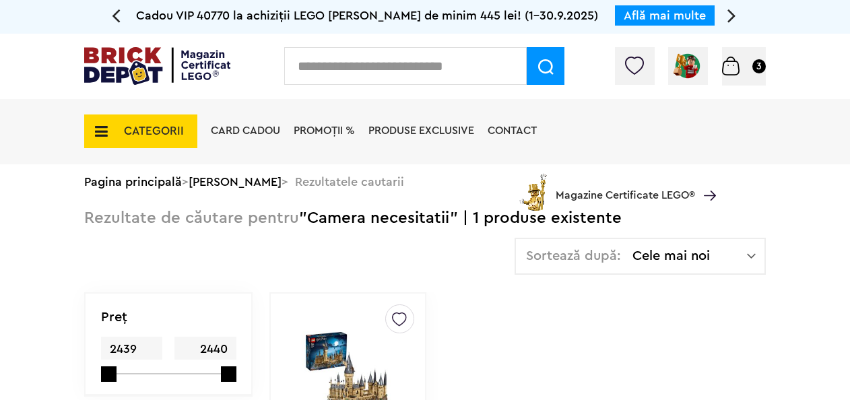
drag, startPoint x: 0, startPoint y: 0, endPoint x: 129, endPoint y: 40, distance: 135.2
click at [129, 40] on div "Contul meu Contul meu Comenzile mele Date personale Adrese Parolă Listă dorințe…" at bounding box center [425, 66] width 850 height 65
click at [141, 62] on img at bounding box center [157, 66] width 146 height 38
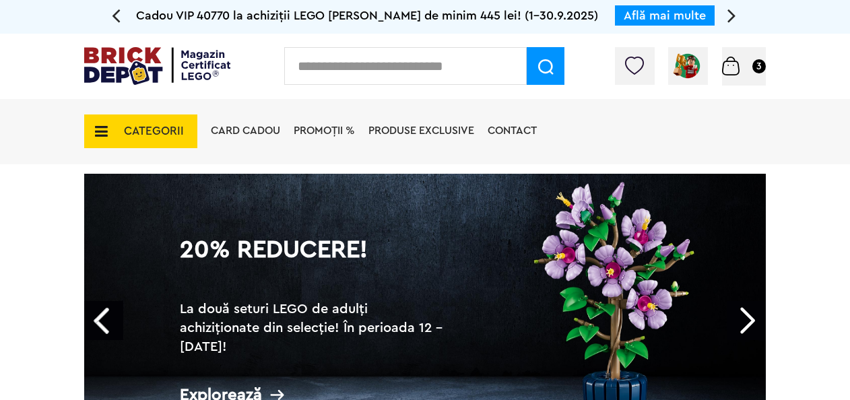
click at [757, 322] on link "Next" at bounding box center [745, 320] width 39 height 39
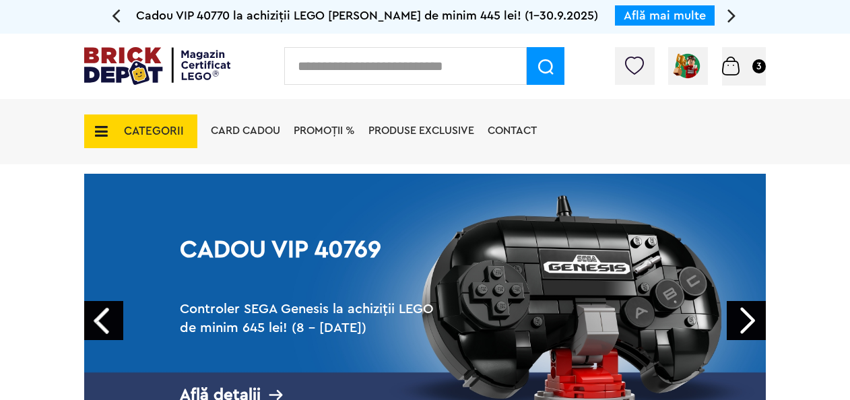
click at [751, 322] on link "Next" at bounding box center [745, 320] width 39 height 39
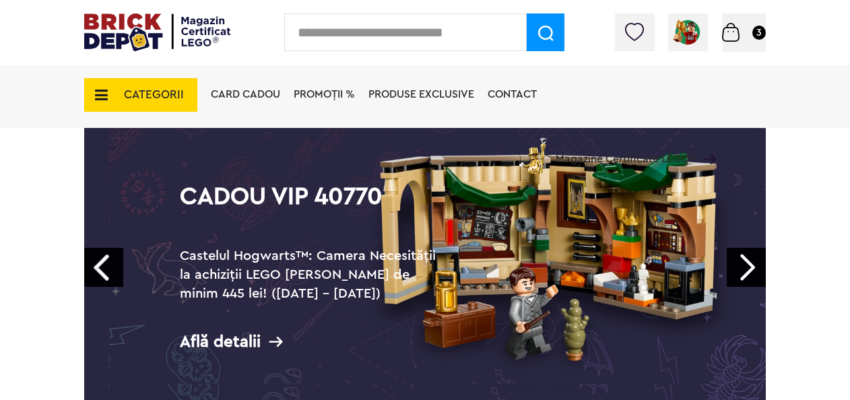
scroll to position [67, 0]
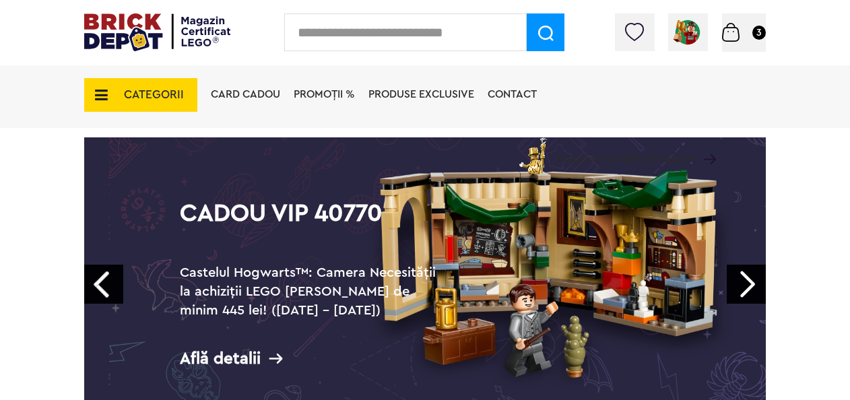
click at [730, 34] on img at bounding box center [731, 32] width 18 height 19
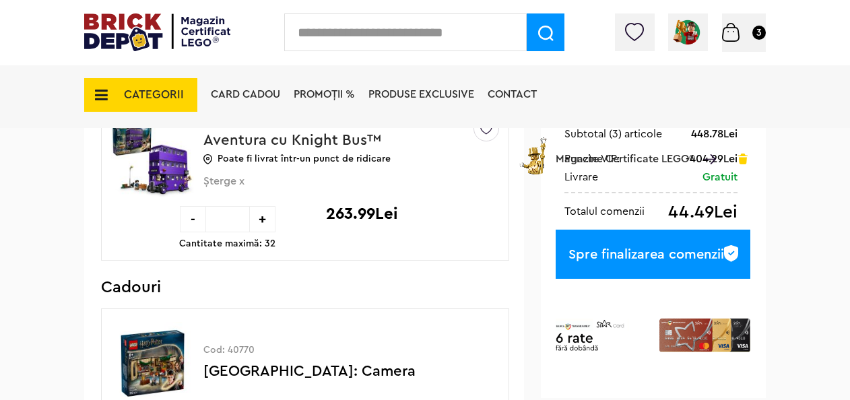
scroll to position [337, 0]
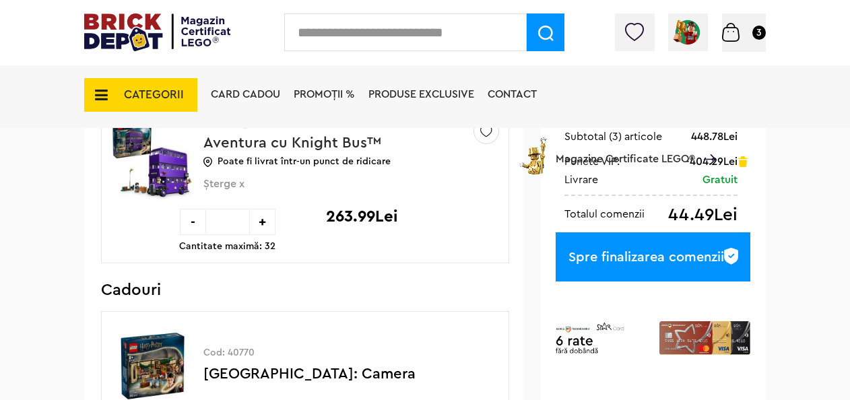
click at [638, 255] on div "Spre finalizarea comenzii" at bounding box center [652, 256] width 195 height 49
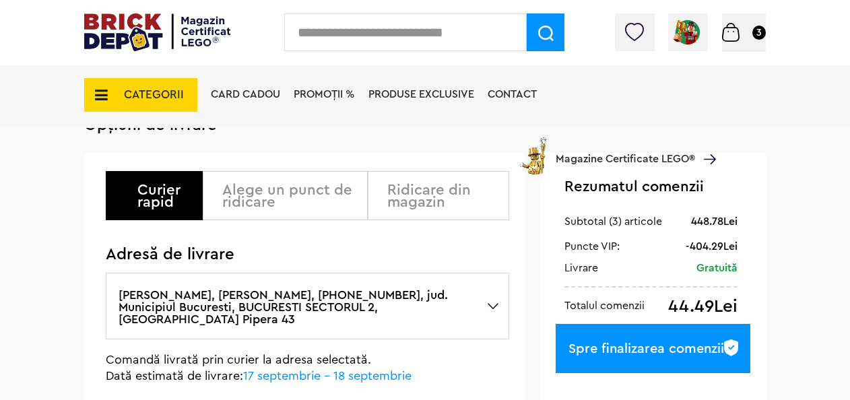
scroll to position [135, 0]
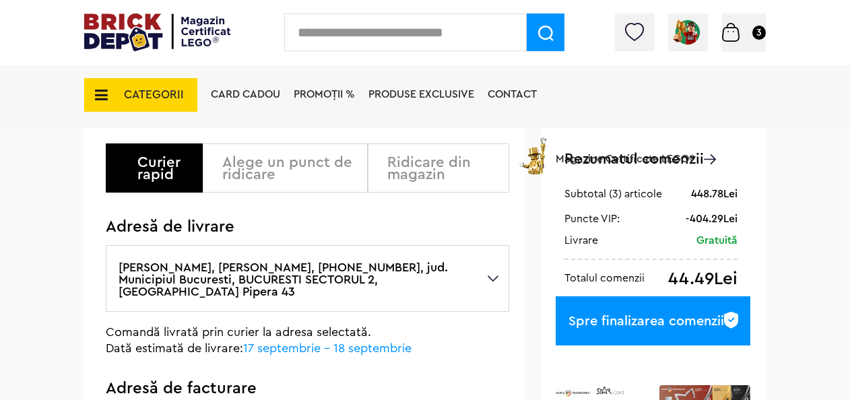
click at [485, 277] on label "[PERSON_NAME], [PERSON_NAME], [PHONE_NUMBER], jud. Municipiul Bucuresti, BUCURE…" at bounding box center [307, 278] width 403 height 67
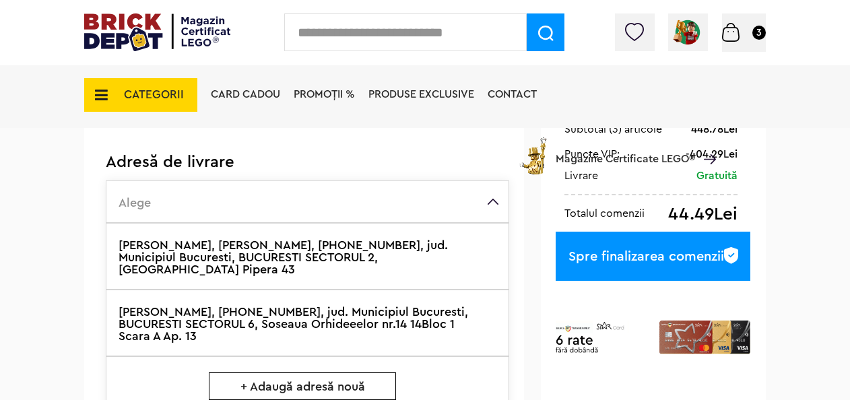
scroll to position [269, 0]
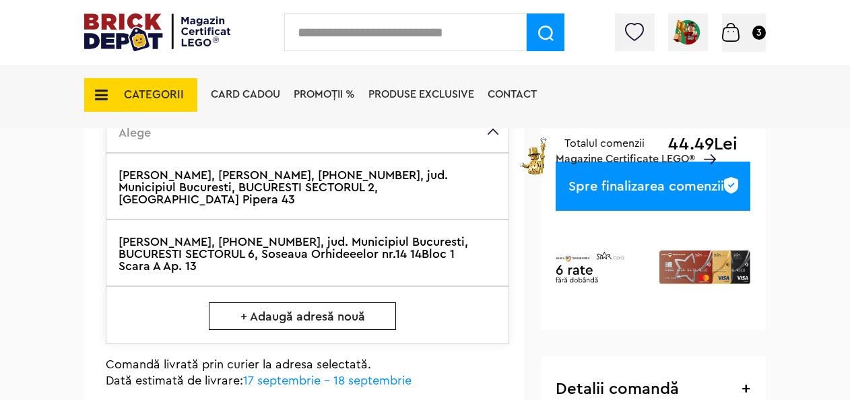
click at [299, 241] on label "Raluca Tanase, +40727795337, jud. Municipiul Bucuresti, BUCURESTI SECTORUL 6, S…" at bounding box center [307, 252] width 403 height 67
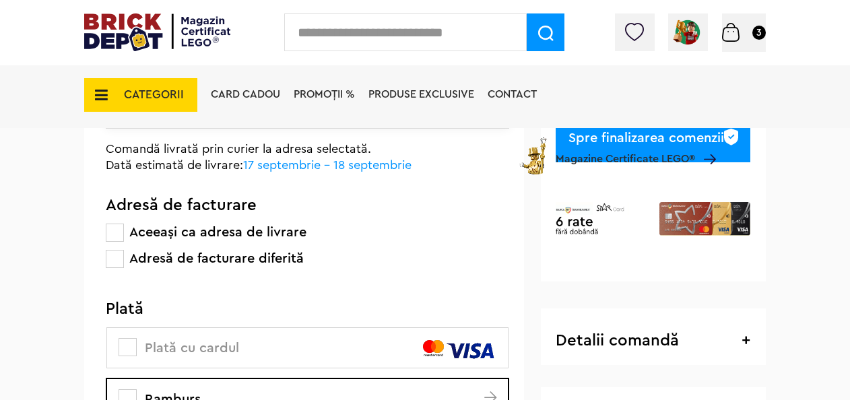
scroll to position [337, 0]
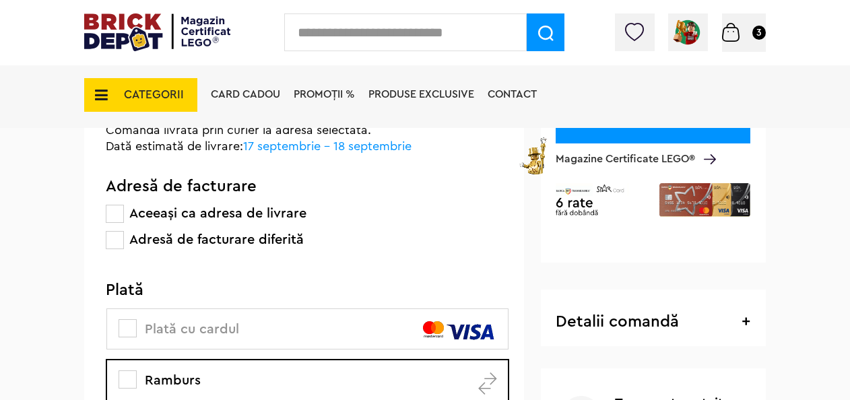
click at [110, 211] on span at bounding box center [115, 214] width 18 height 18
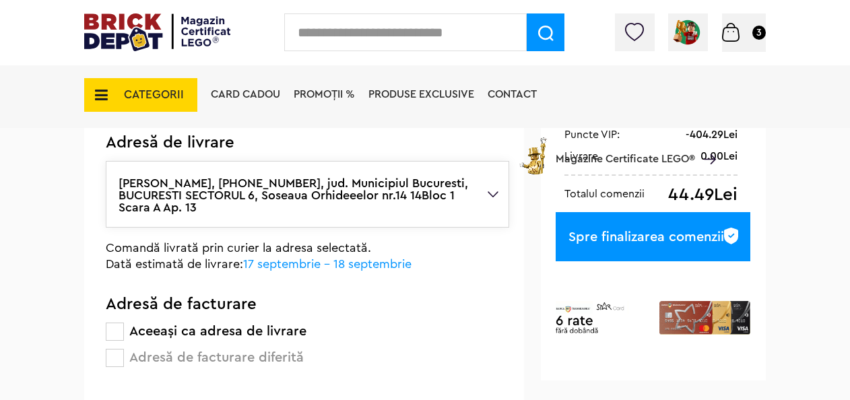
scroll to position [202, 0]
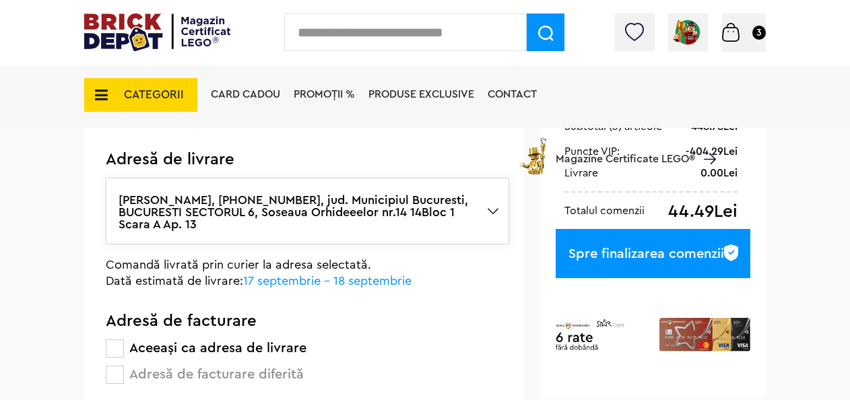
click at [604, 250] on div "Spre finalizarea comenzii" at bounding box center [652, 253] width 195 height 49
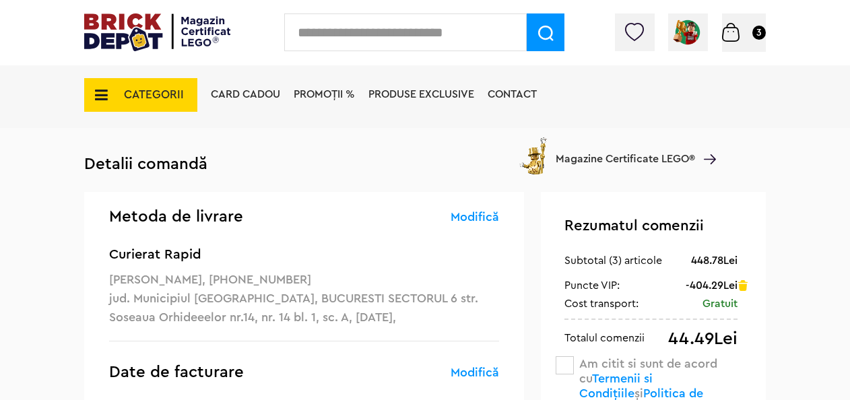
scroll to position [135, 0]
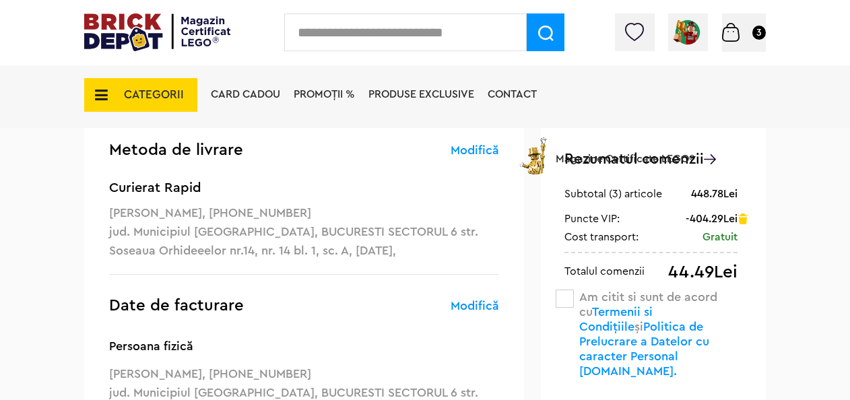
click at [567, 299] on span at bounding box center [564, 298] width 18 height 18
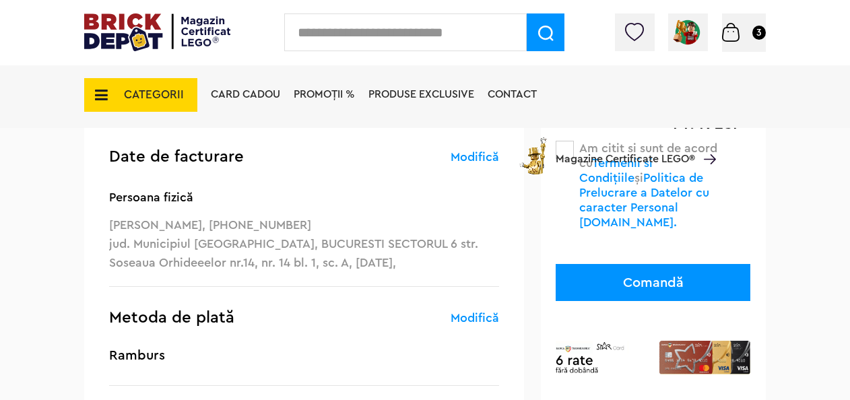
scroll to position [269, 0]
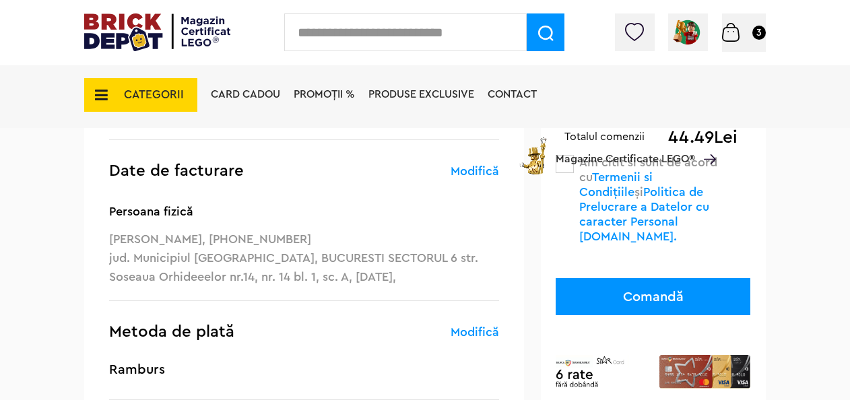
click at [625, 289] on button "Comandă" at bounding box center [652, 296] width 195 height 37
